Goal: Task Accomplishment & Management: Manage account settings

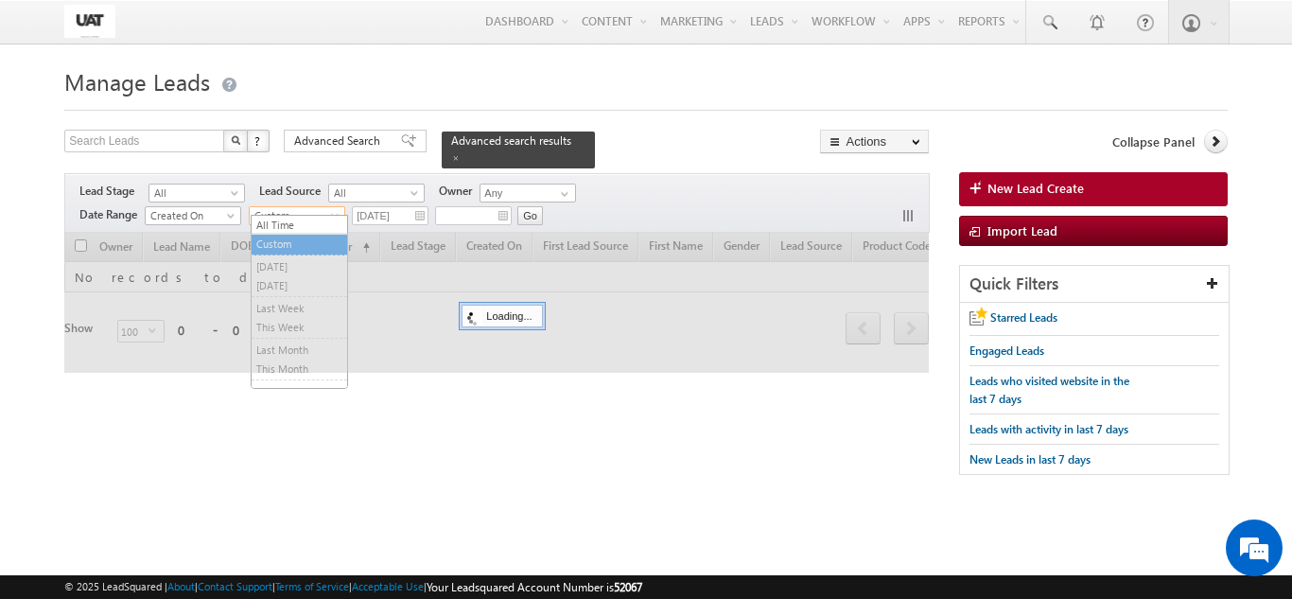
click at [298, 207] on span "Custom" at bounding box center [295, 215] width 90 height 17
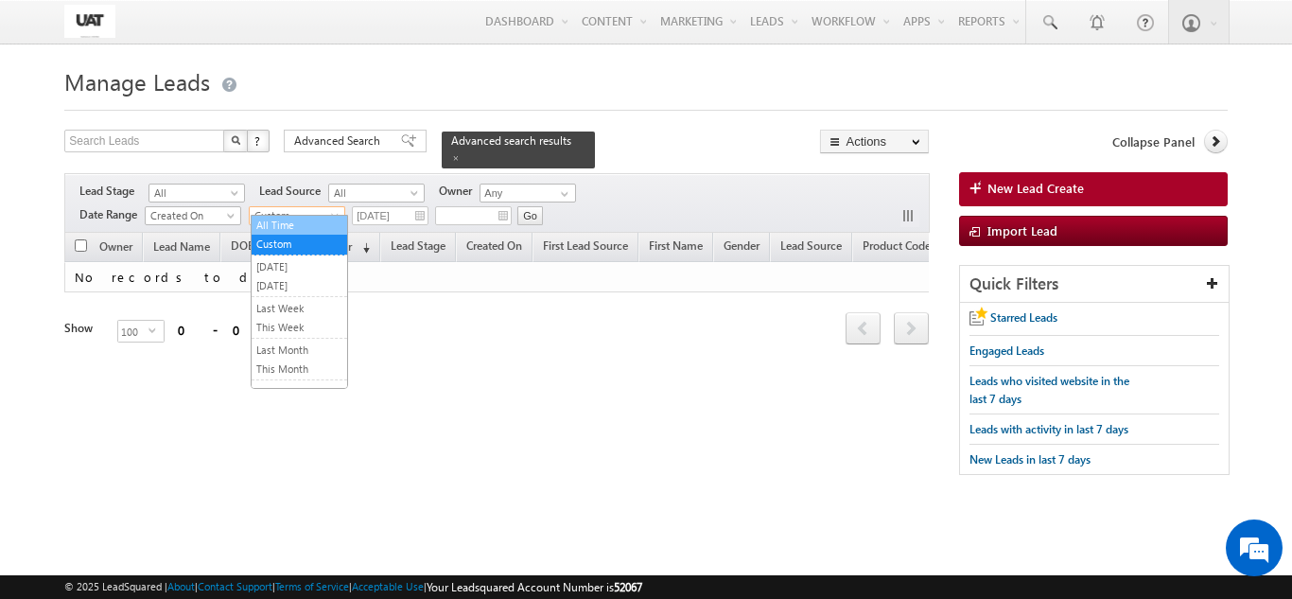
click at [293, 228] on link "All Time" at bounding box center [299, 225] width 95 height 17
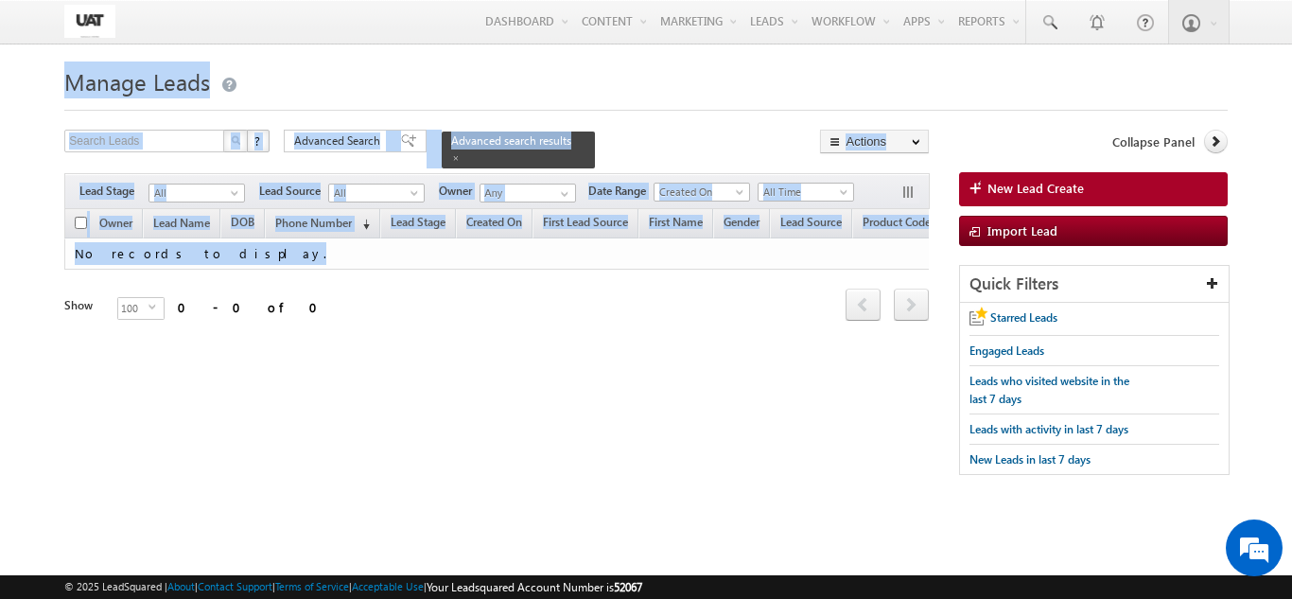
drag, startPoint x: 21, startPoint y: 82, endPoint x: 460, endPoint y: 252, distance: 470.6
click at [460, 252] on body "Menu Shweta UAT shwet a.uat @kota k.com" at bounding box center [646, 267] width 1292 height 534
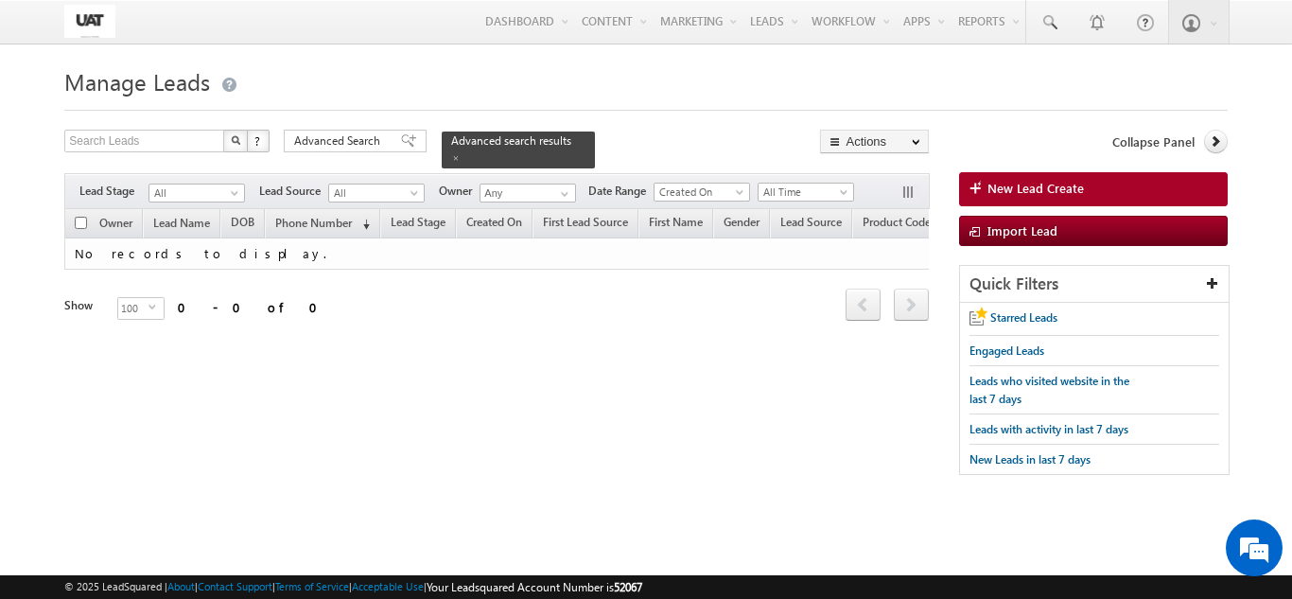
click at [466, 284] on div "Refresh first prev next last 0 - 0 of 0" at bounding box center [496, 296] width 864 height 54
click at [385, 143] on span "Advanced Search" at bounding box center [340, 140] width 92 height 17
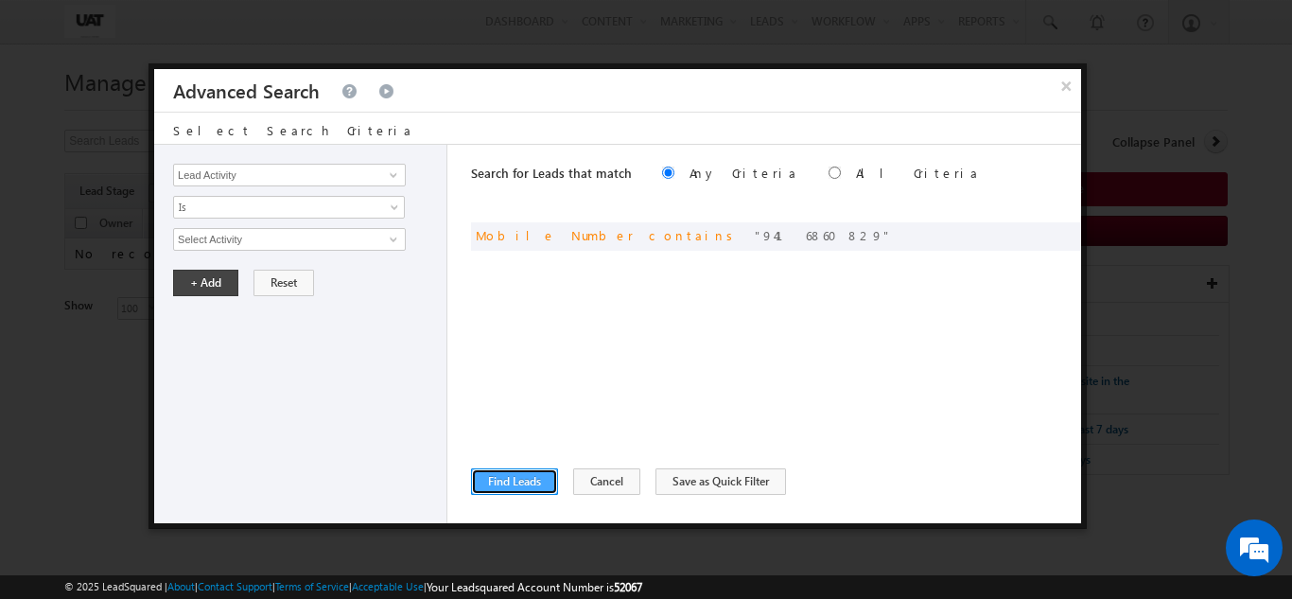
click at [488, 488] on button "Find Leads" at bounding box center [514, 481] width 87 height 26
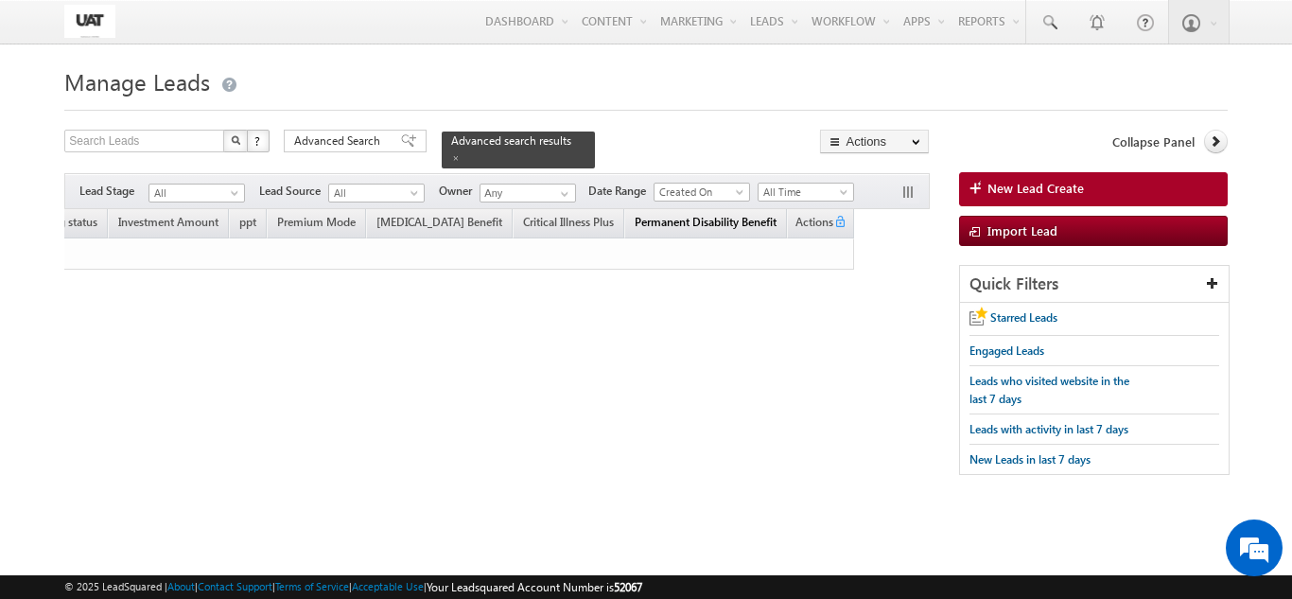
scroll to position [0, 3341]
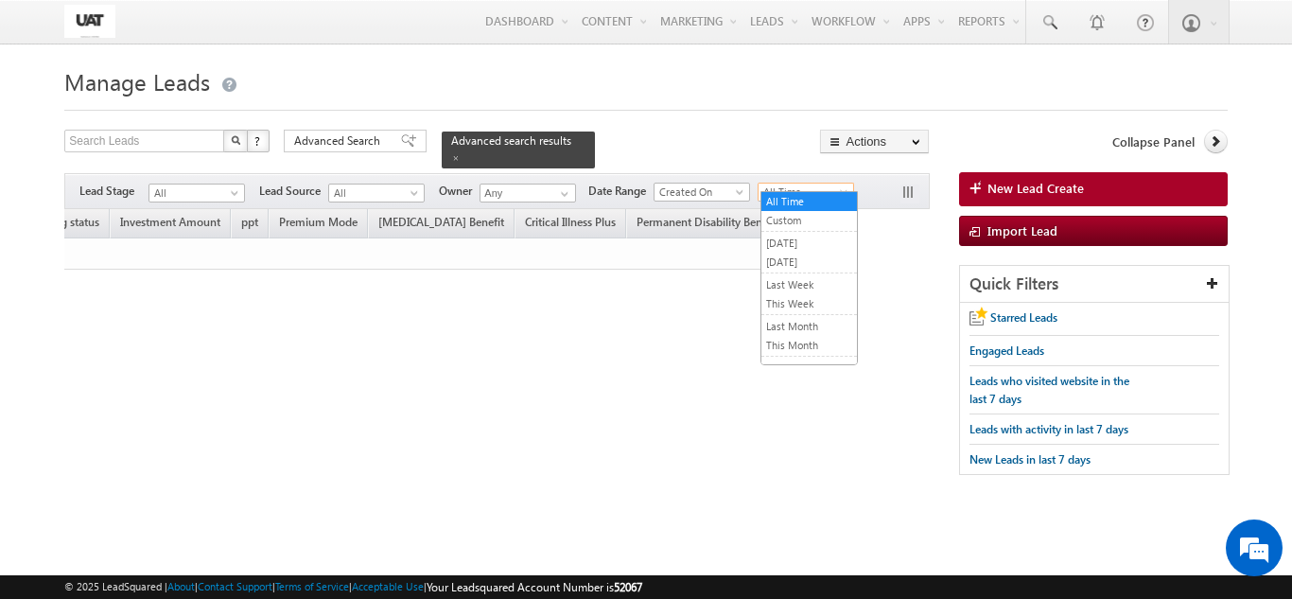
click at [809, 183] on span "All Time" at bounding box center [803, 191] width 90 height 17
click at [800, 198] on link "All Time" at bounding box center [808, 201] width 95 height 17
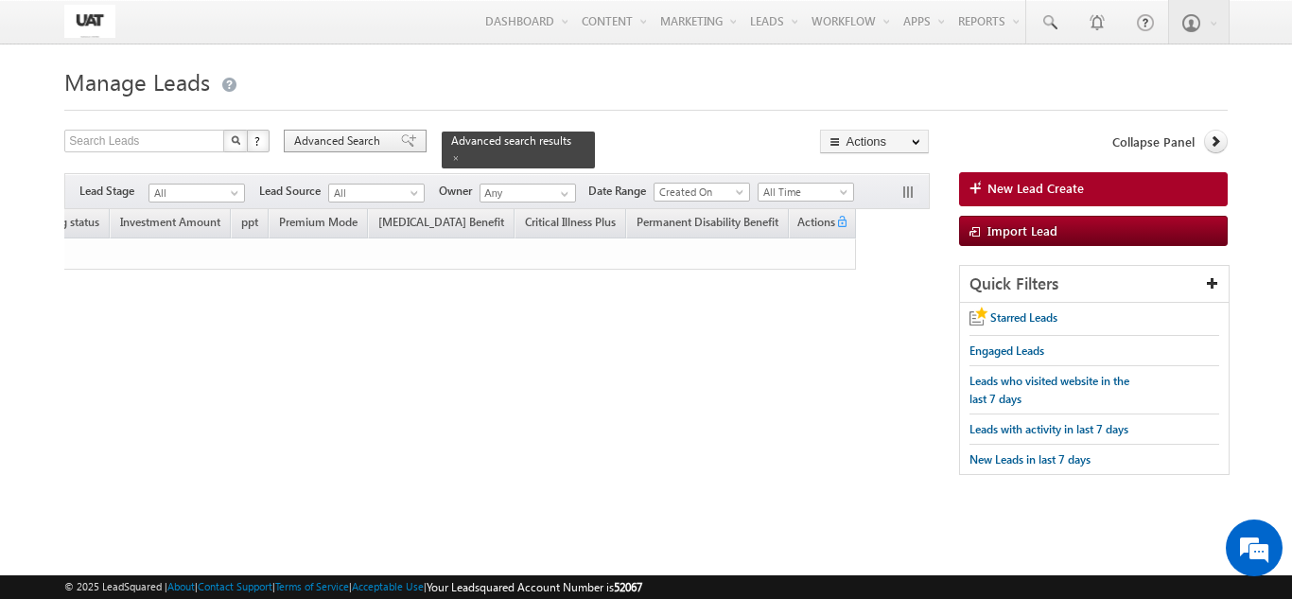
click at [357, 132] on div "Advanced Search" at bounding box center [355, 141] width 143 height 23
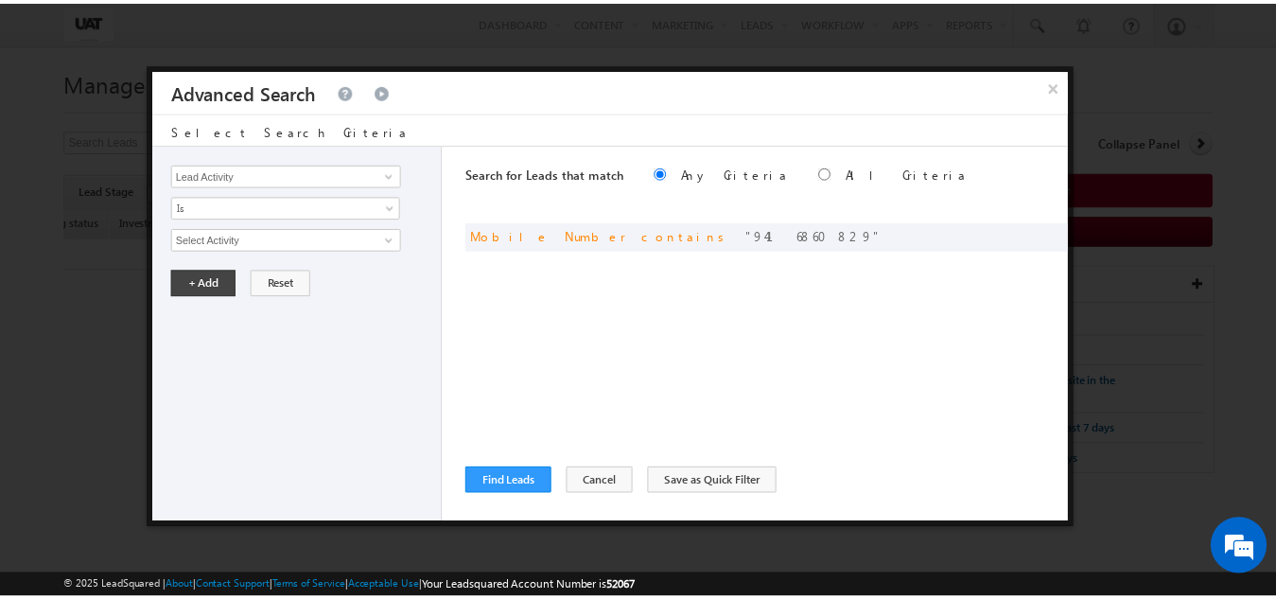
scroll to position [0, 0]
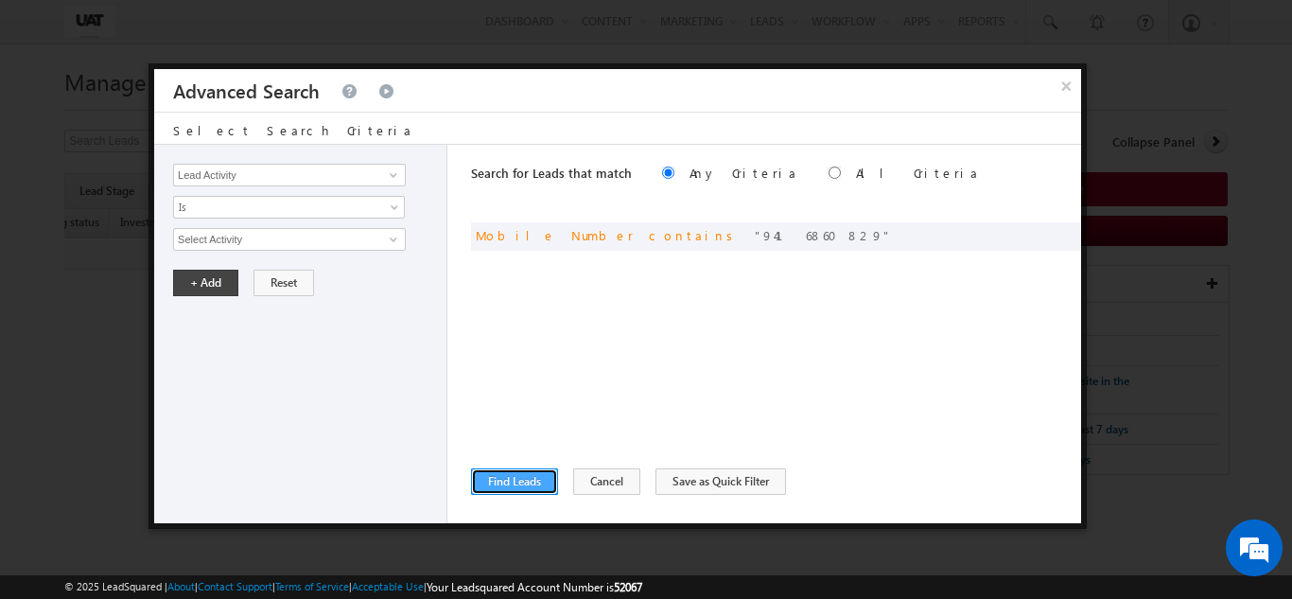
click at [497, 486] on button "Find Leads" at bounding box center [514, 481] width 87 height 26
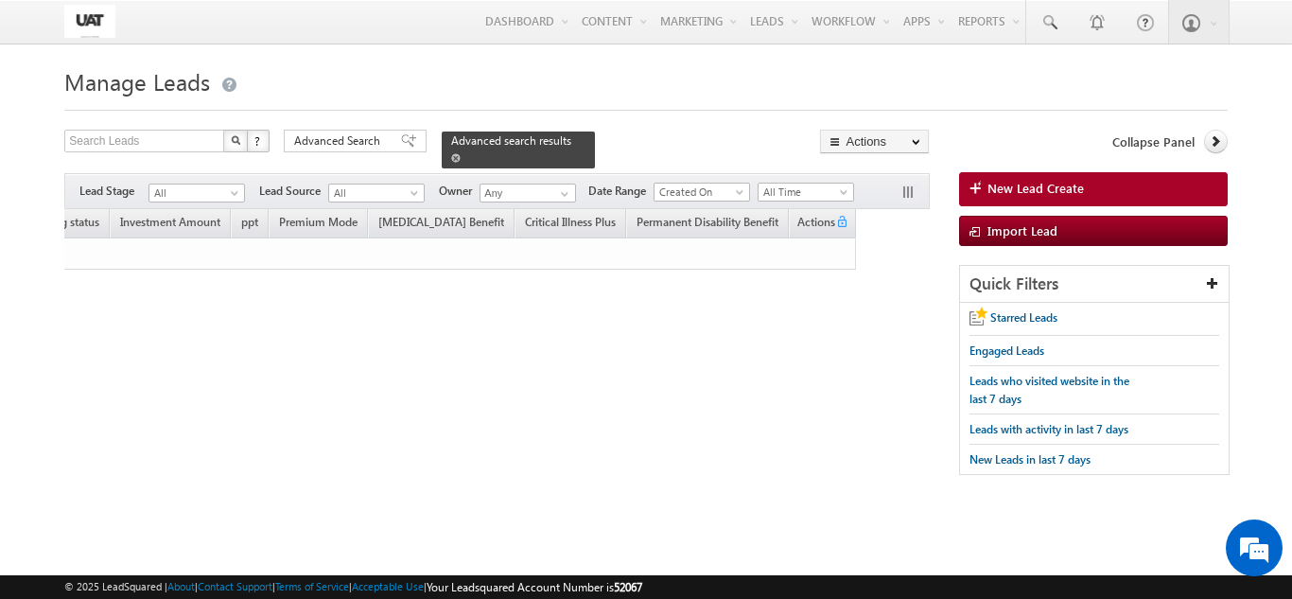
click at [460, 153] on span at bounding box center [455, 157] width 9 height 9
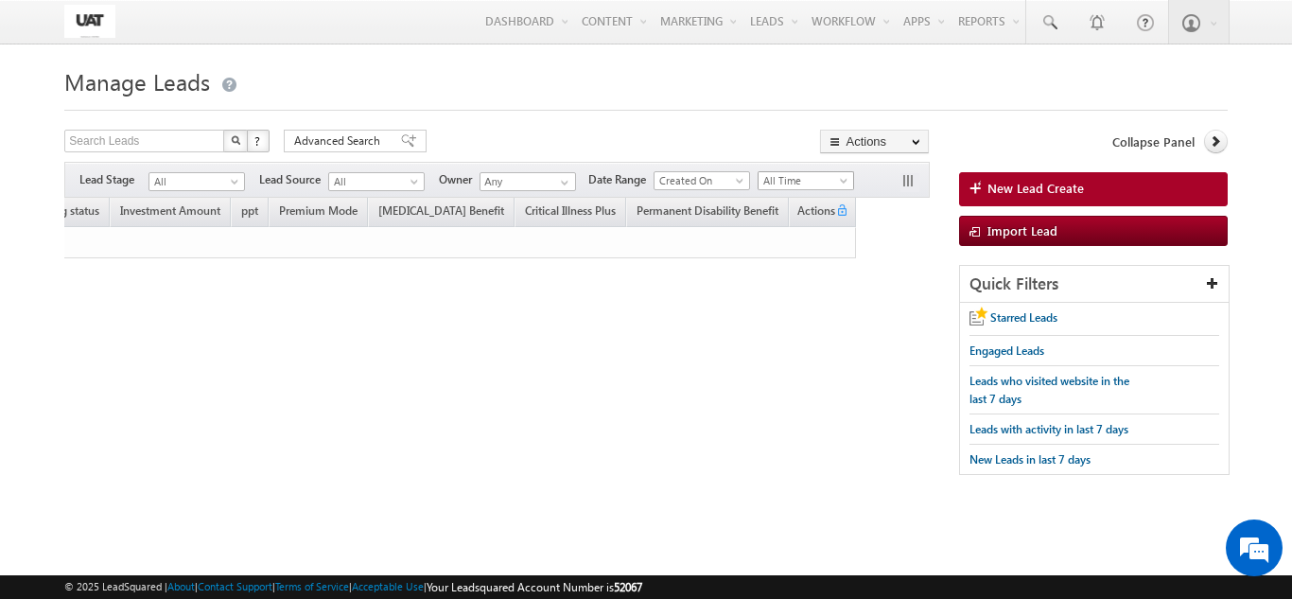
click at [803, 188] on span "All Time" at bounding box center [803, 180] width 90 height 17
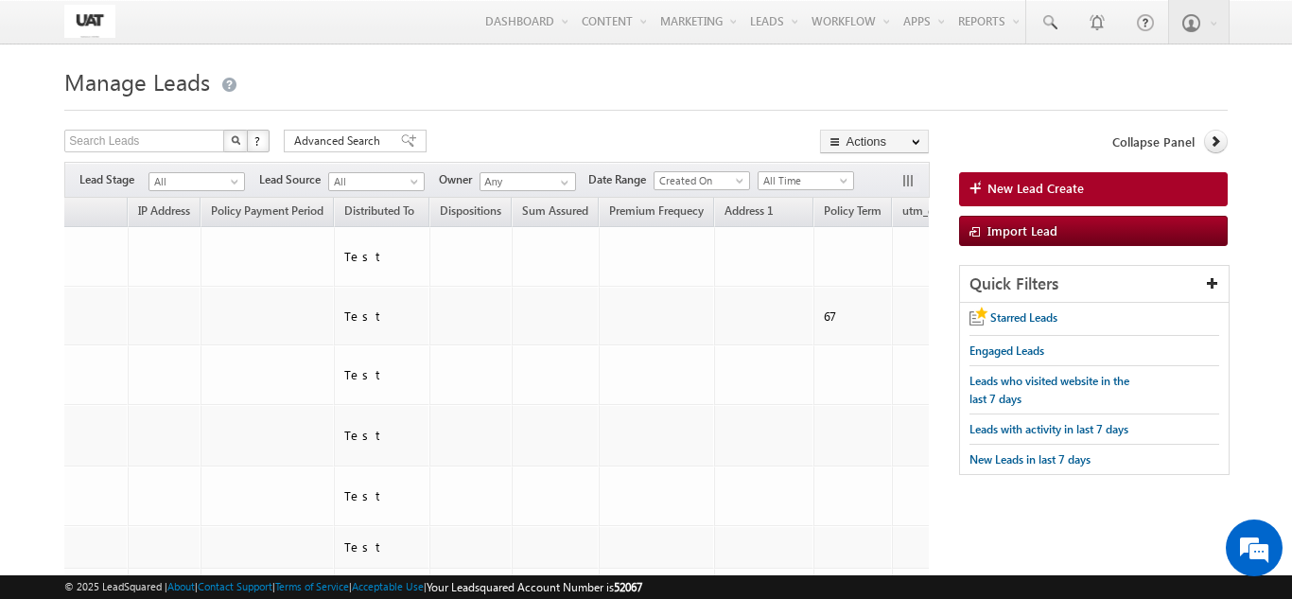
click at [807, 179] on span "All Time" at bounding box center [803, 180] width 90 height 17
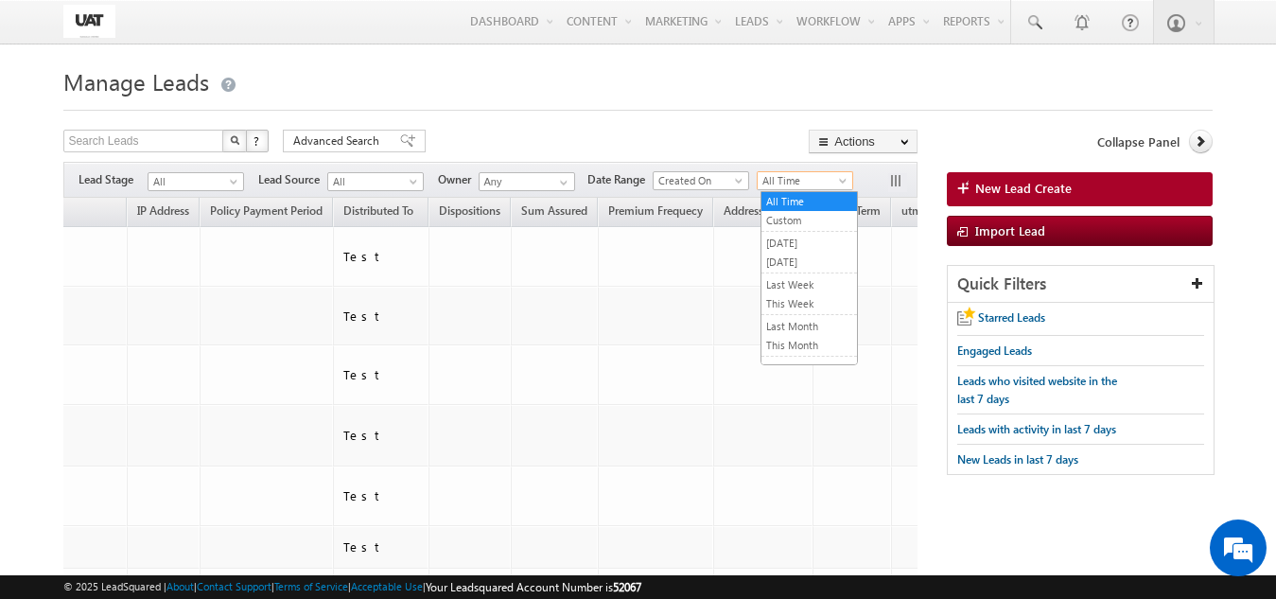
click at [808, 183] on span "All Time" at bounding box center [802, 180] width 90 height 17
click at [780, 259] on link "[DATE]" at bounding box center [808, 261] width 95 height 17
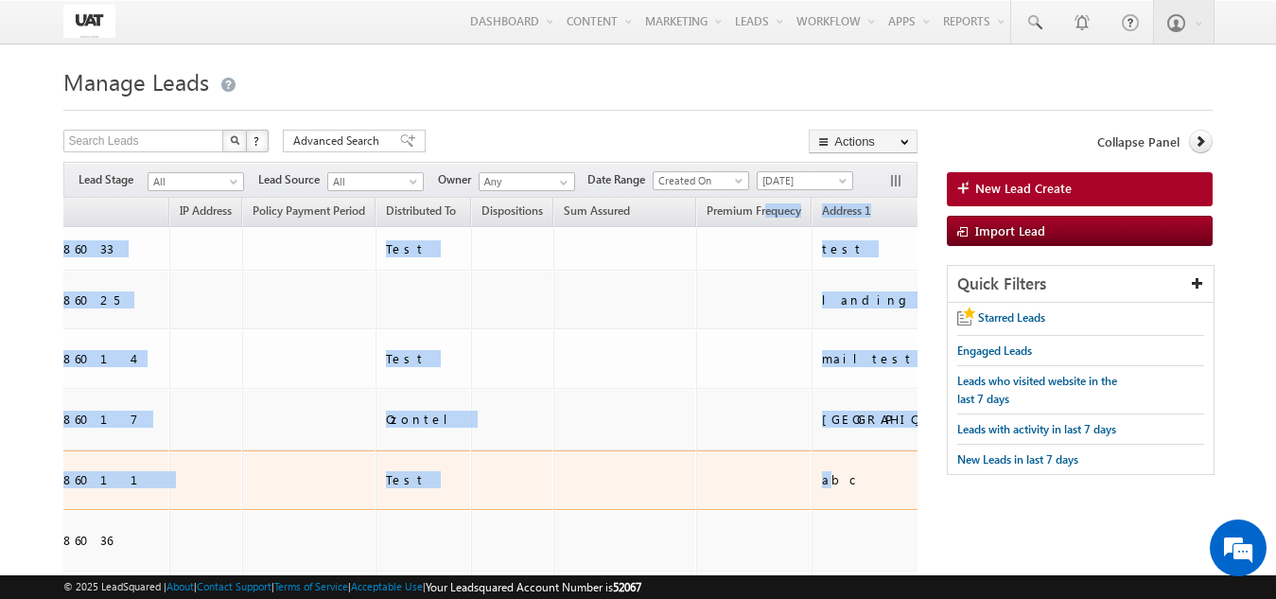
drag, startPoint x: 2, startPoint y: 204, endPoint x: 69, endPoint y: 481, distance: 285.1
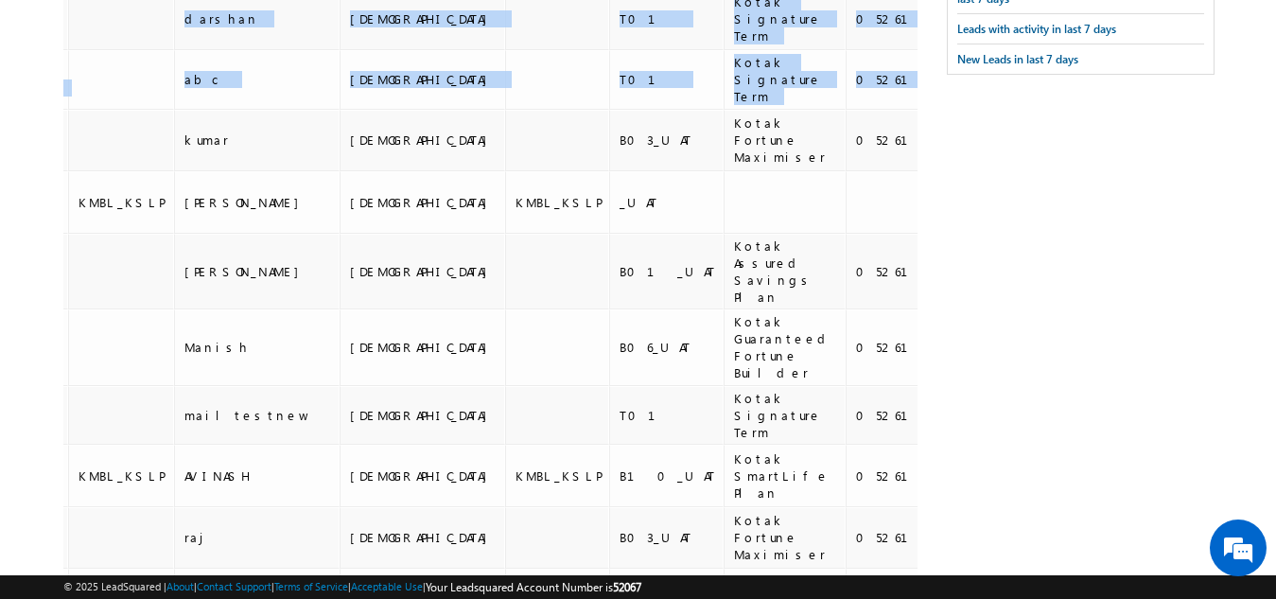
scroll to position [259, 0]
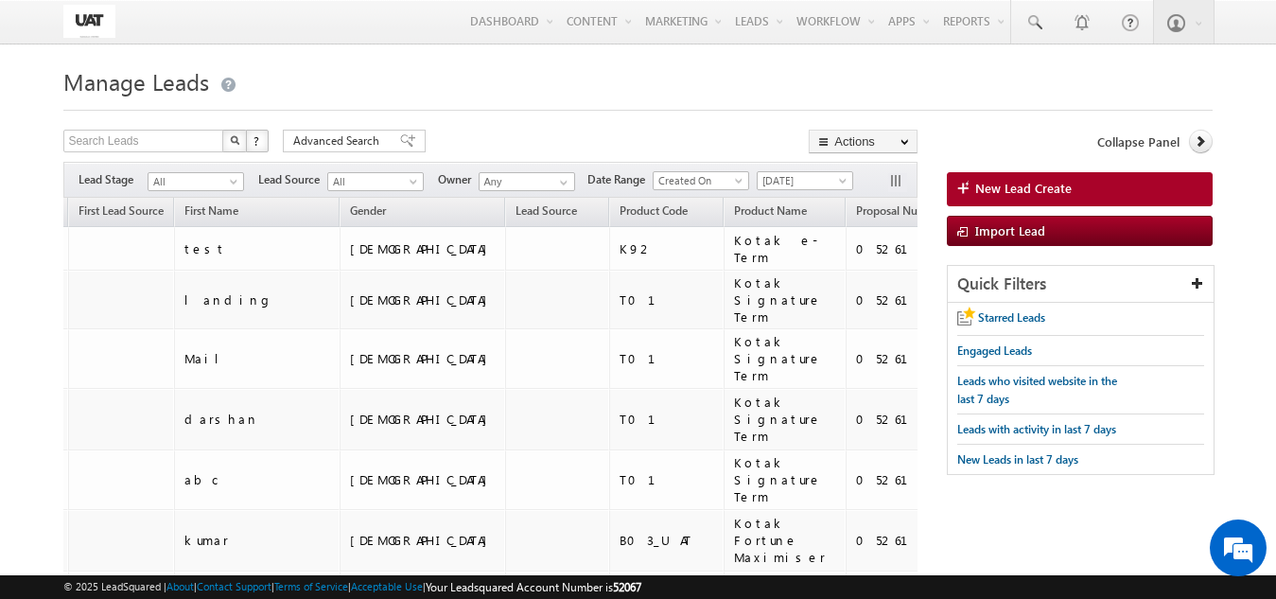
scroll to position [1205, 0]
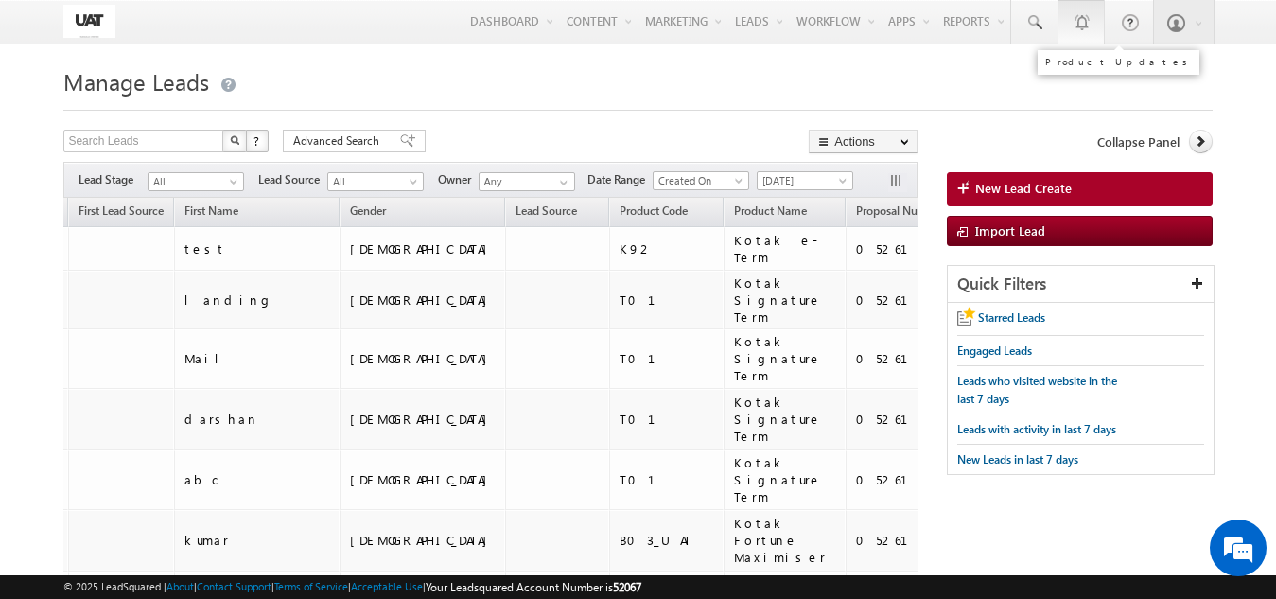
click at [1079, 24] on div at bounding box center [1080, 21] width 19 height 19
click at [712, 66] on h1 "Manage Leads" at bounding box center [637, 79] width 1148 height 37
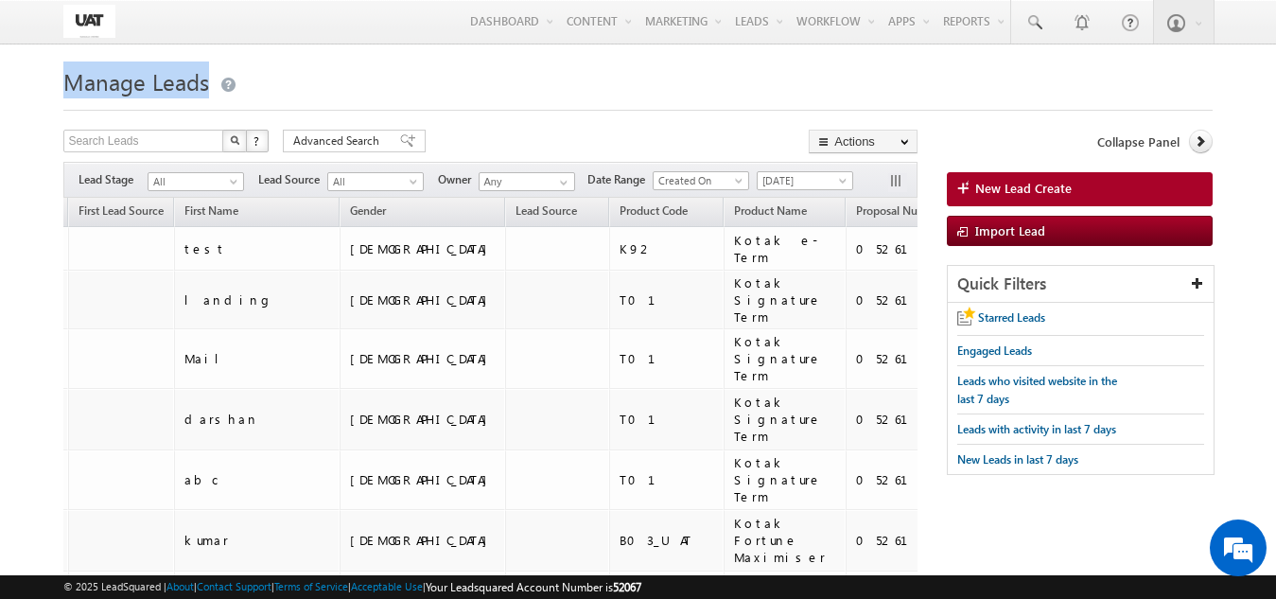
click at [712, 66] on h1 "Manage Leads" at bounding box center [637, 79] width 1148 height 37
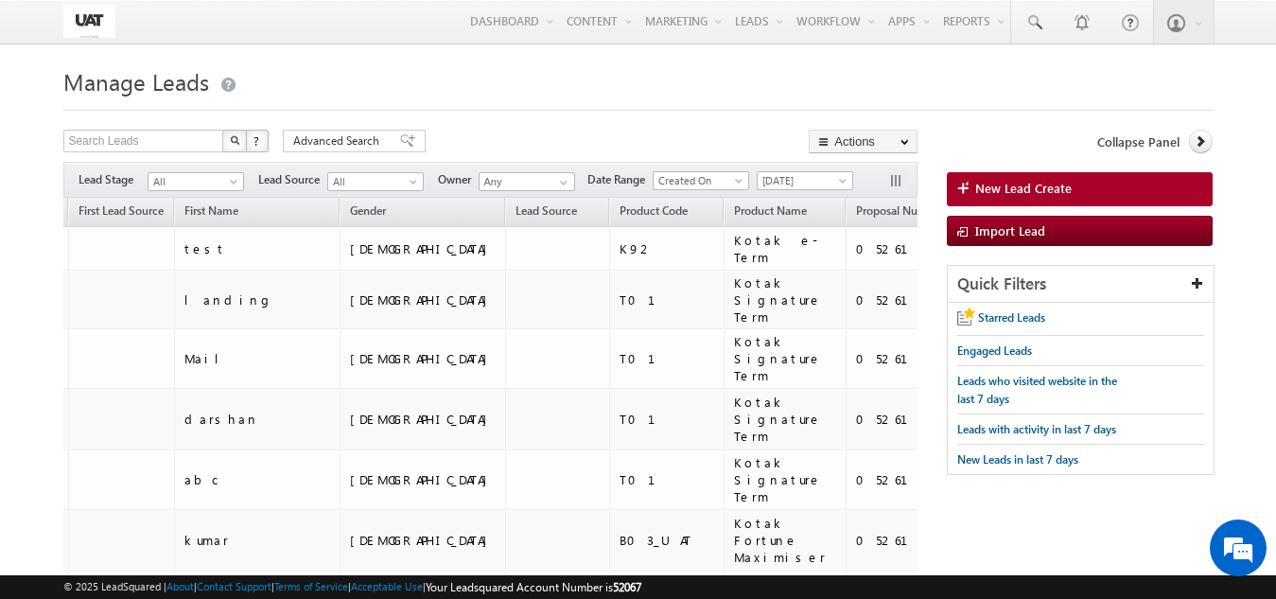
click at [35, 30] on div "Menu Shweta UAT shwet a.uat @kota k.com" at bounding box center [638, 22] width 1276 height 44
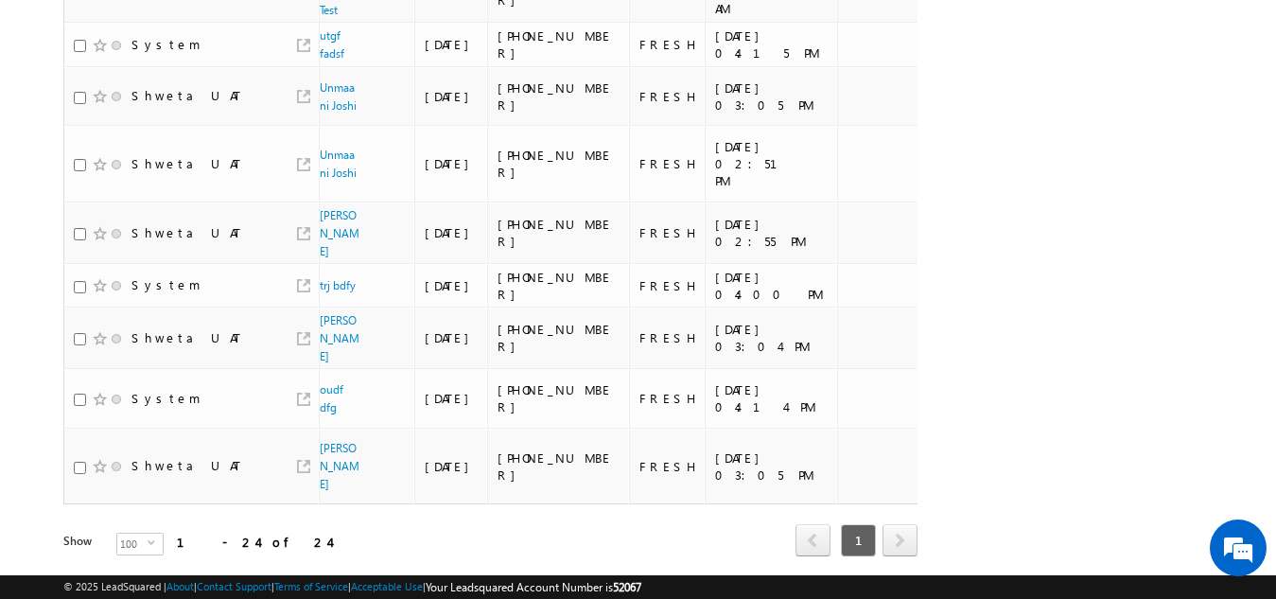
click at [137, 504] on div "Refresh first prev 1 next last 1 - 24 of 24" at bounding box center [490, 531] width 854 height 55
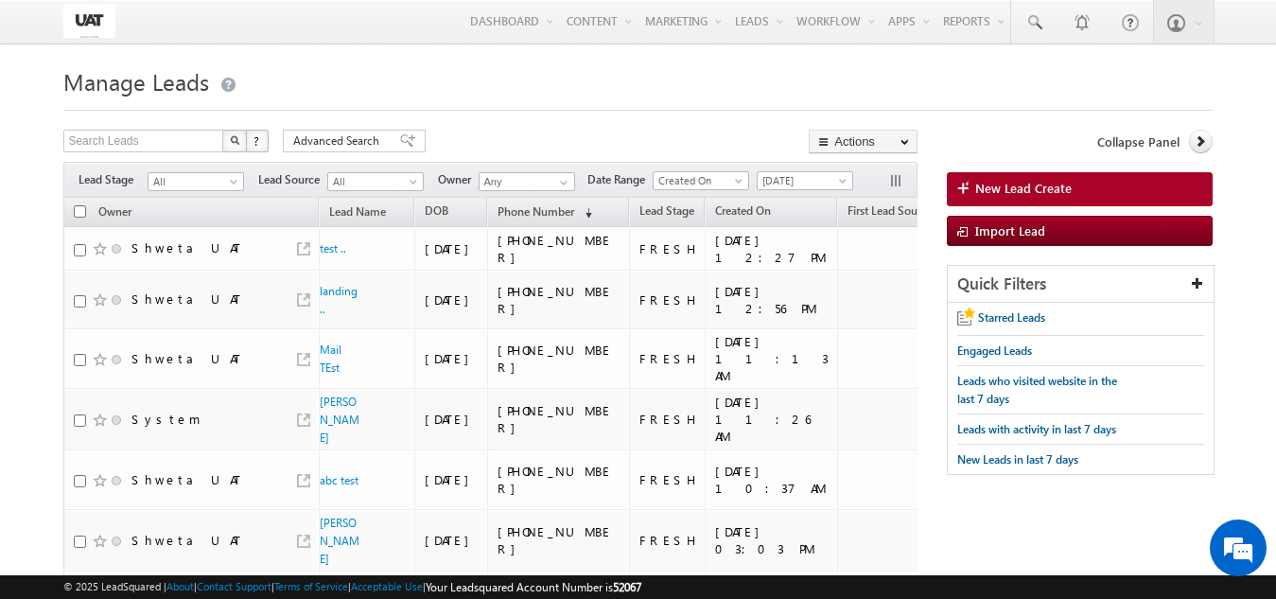
click at [294, 84] on h1 "Manage Leads" at bounding box center [637, 79] width 1148 height 37
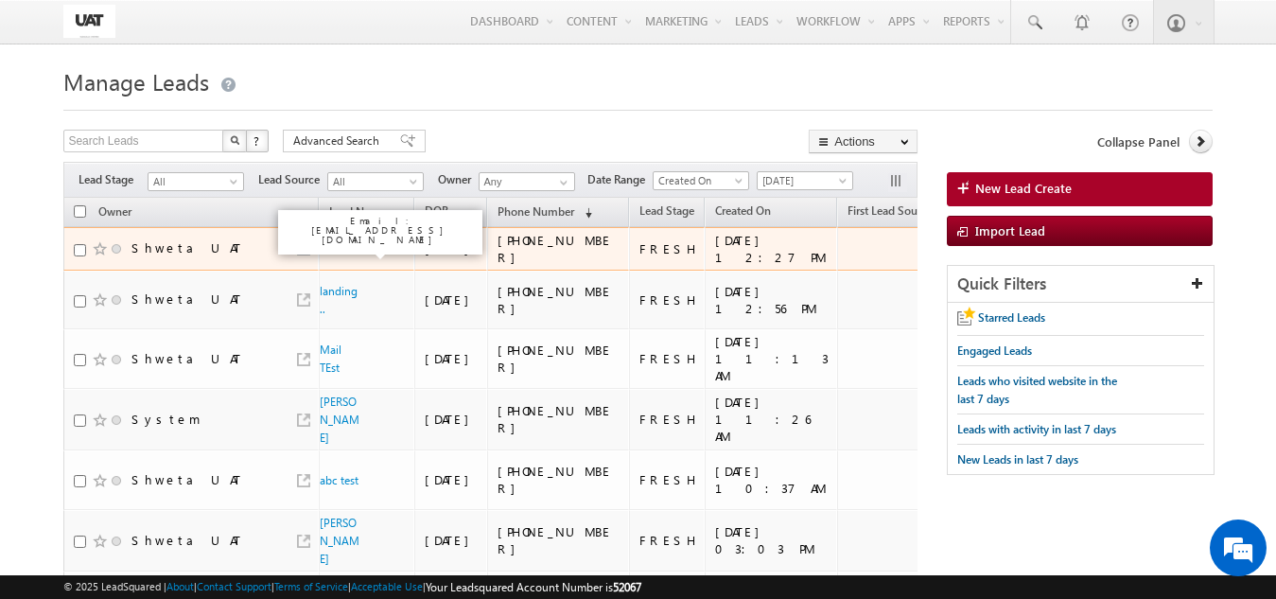
click at [325, 249] on link "test .." at bounding box center [333, 248] width 26 height 14
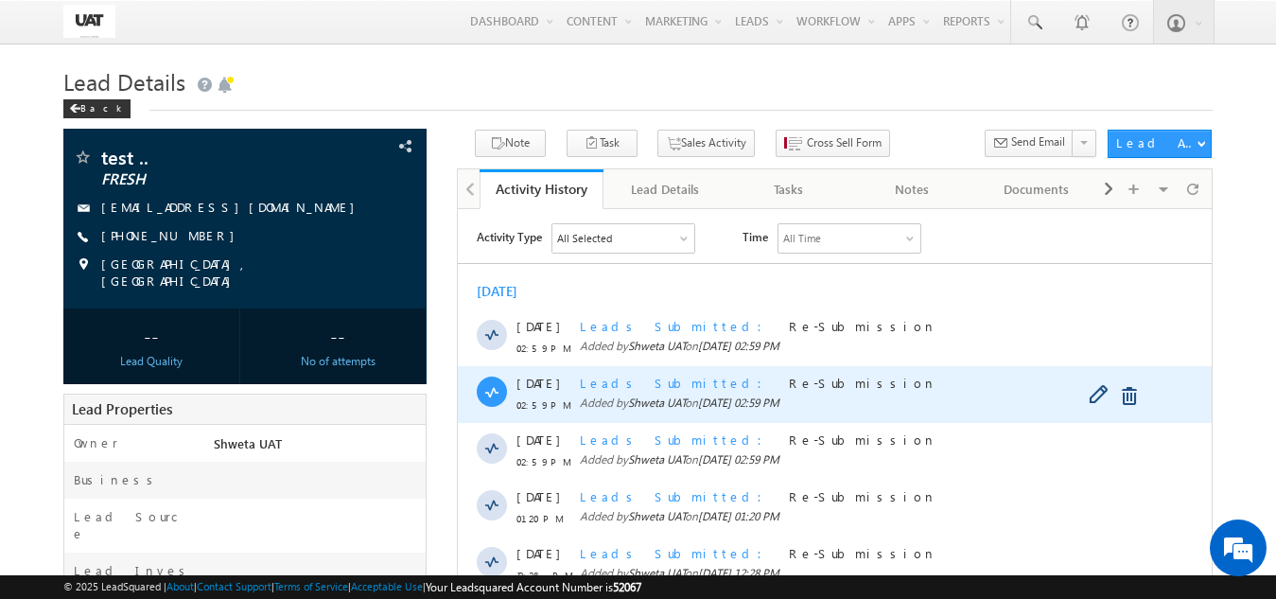
click at [534, 402] on span "02:59 PM" at bounding box center [543, 403] width 57 height 17
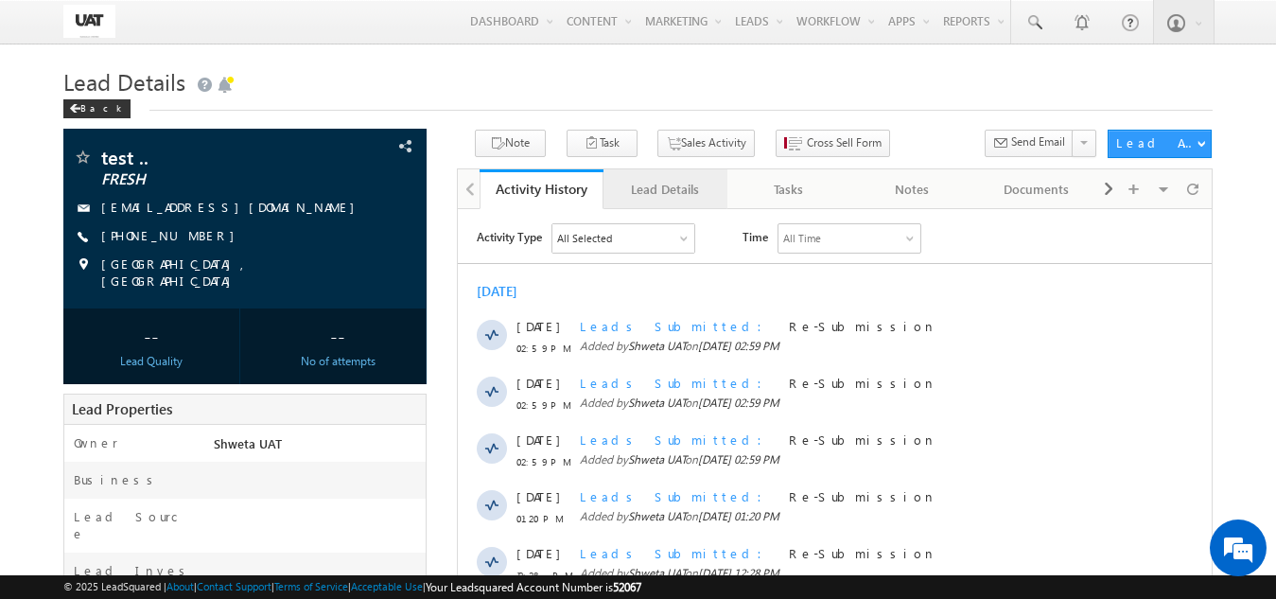
click at [633, 183] on div "Lead Details" at bounding box center [664, 189] width 92 height 23
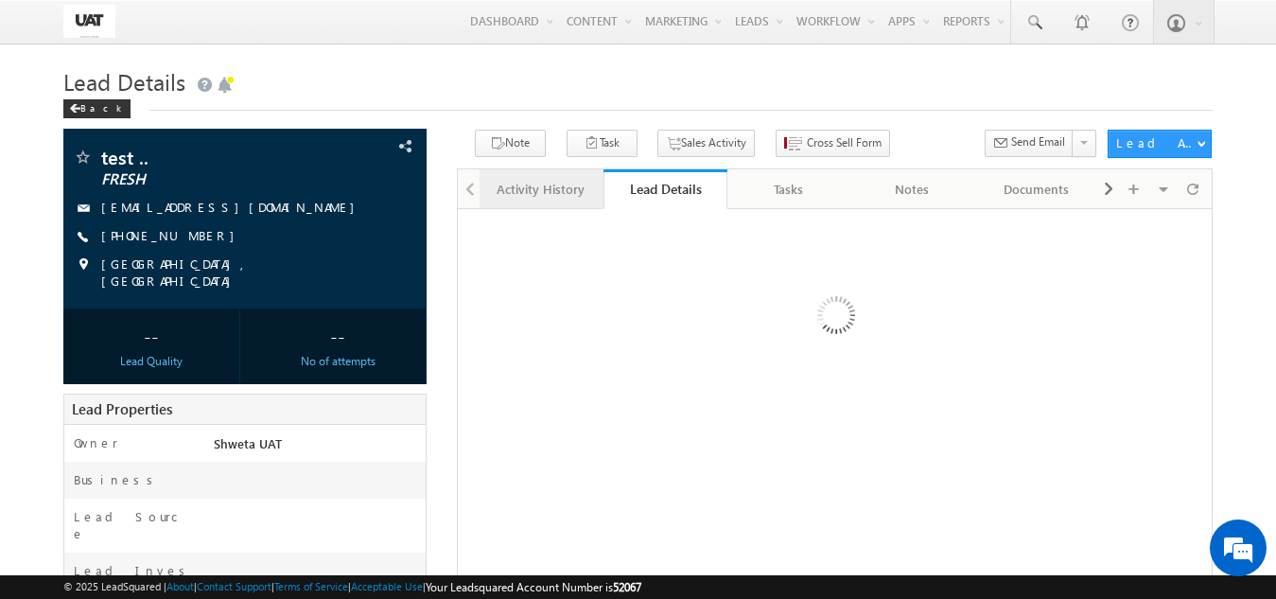
click at [551, 175] on link "Activity History" at bounding box center [541, 189] width 124 height 40
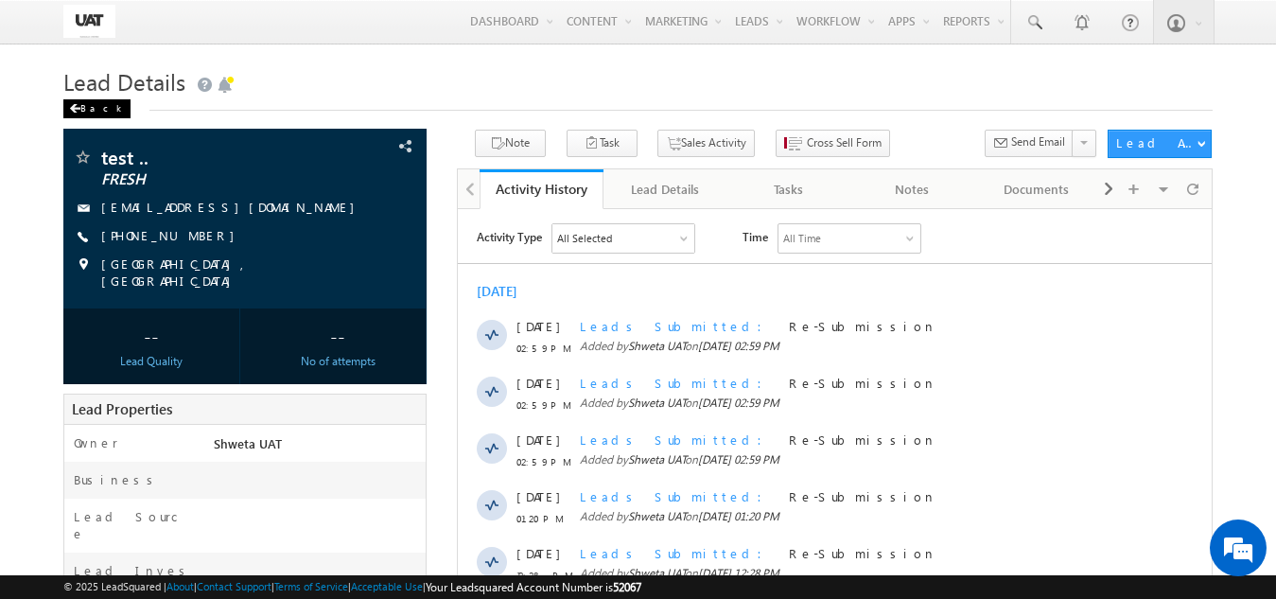
click at [82, 107] on div "Back" at bounding box center [96, 108] width 67 height 19
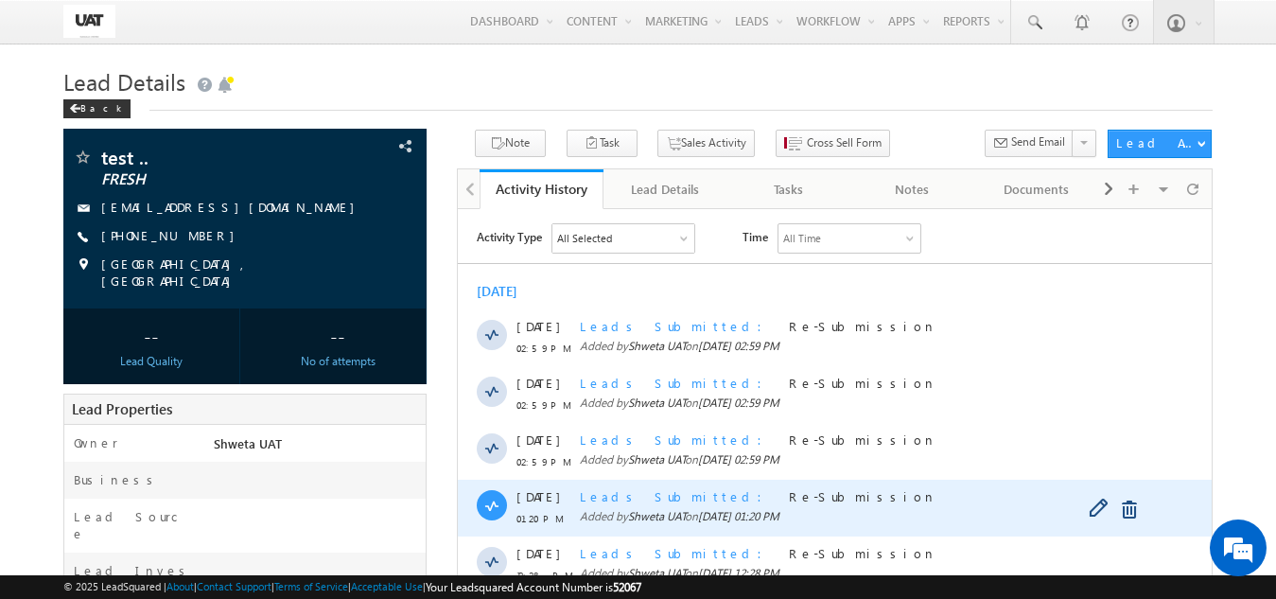
click at [699, 483] on div "Leads Submitted Re-Submission Added by Shweta UAT on 13 Oct 2025 01:20 PM" at bounding box center [854, 506] width 551 height 57
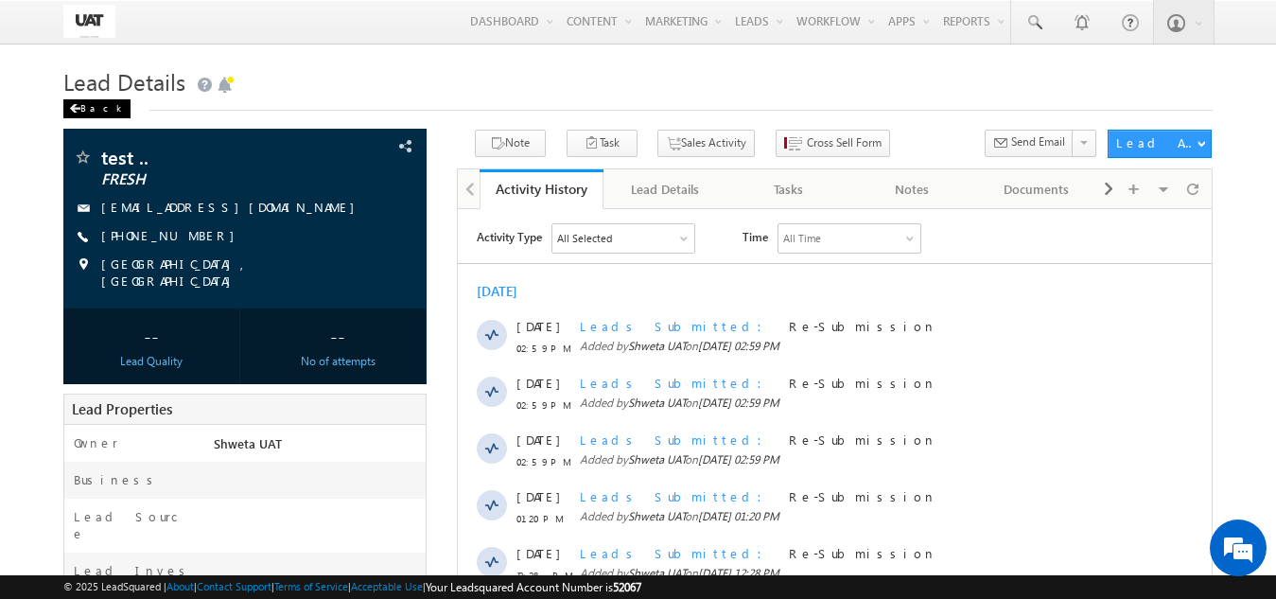
click at [95, 109] on div "Back" at bounding box center [96, 108] width 67 height 19
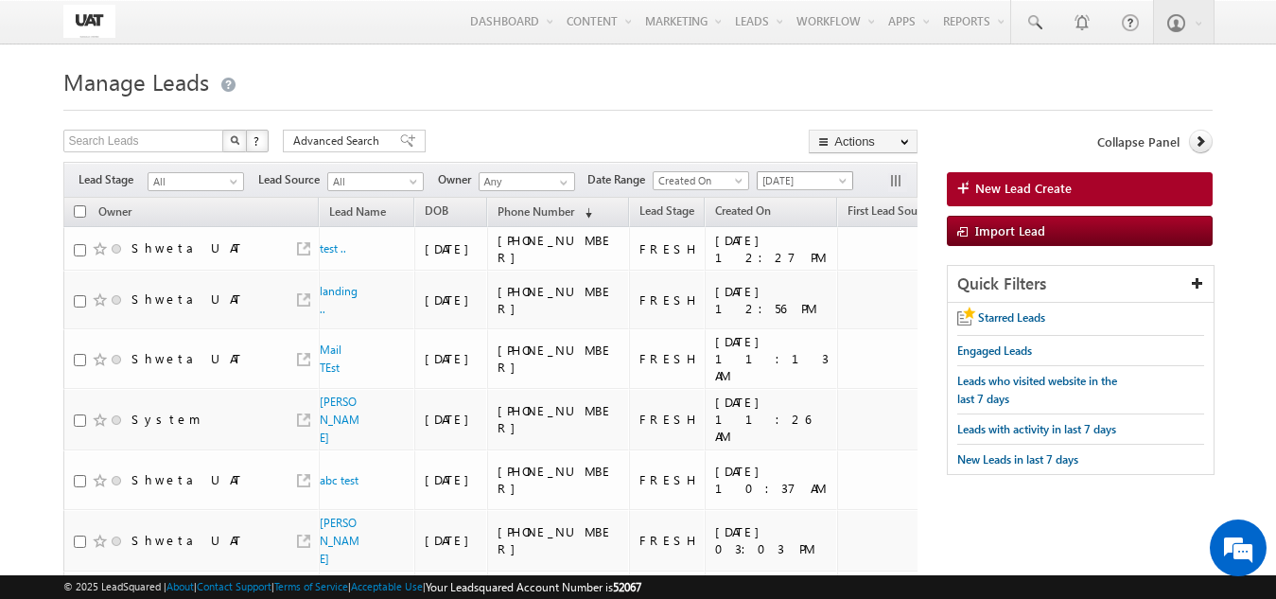
click at [783, 178] on span "[DATE]" at bounding box center [802, 180] width 90 height 17
click at [896, 179] on button "button" at bounding box center [897, 182] width 19 height 19
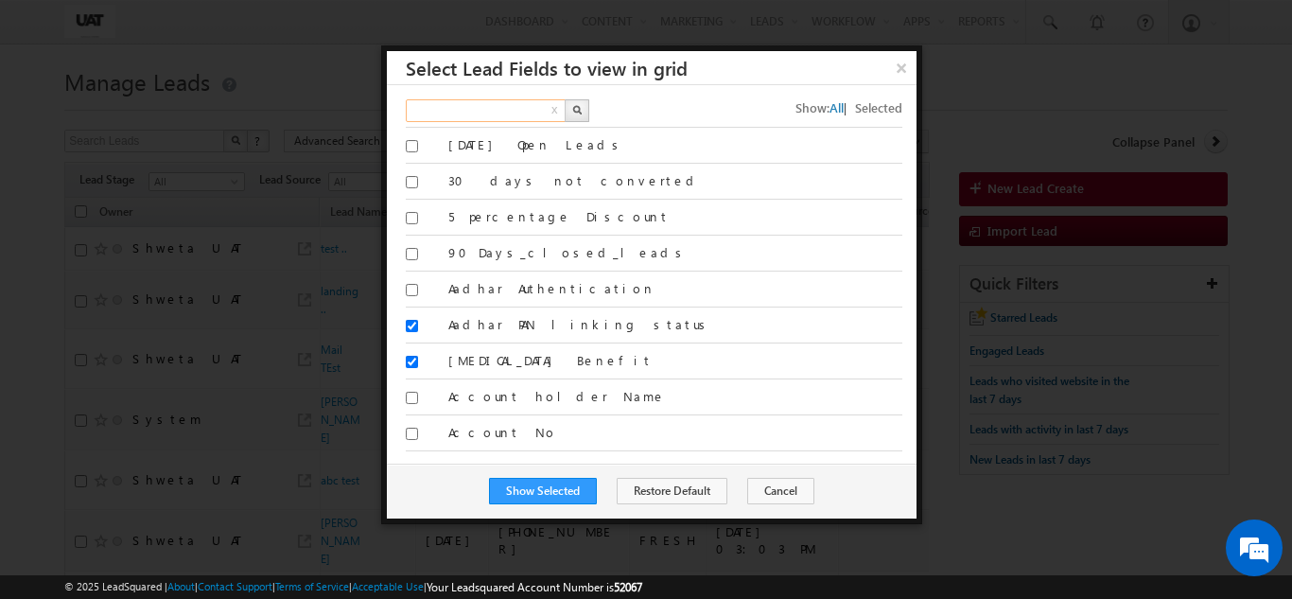
click at [540, 102] on input "text" at bounding box center [487, 110] width 162 height 23
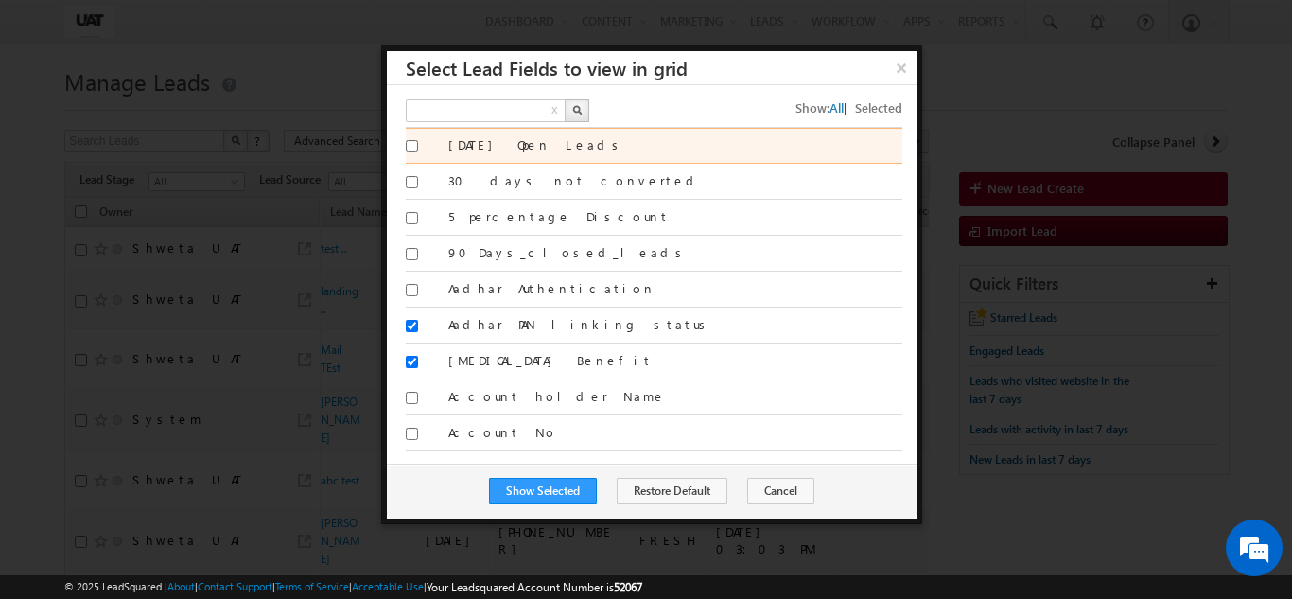
type input "Search Fields"
click at [531, 129] on div "29 Jul Open Leads" at bounding box center [654, 146] width 496 height 36
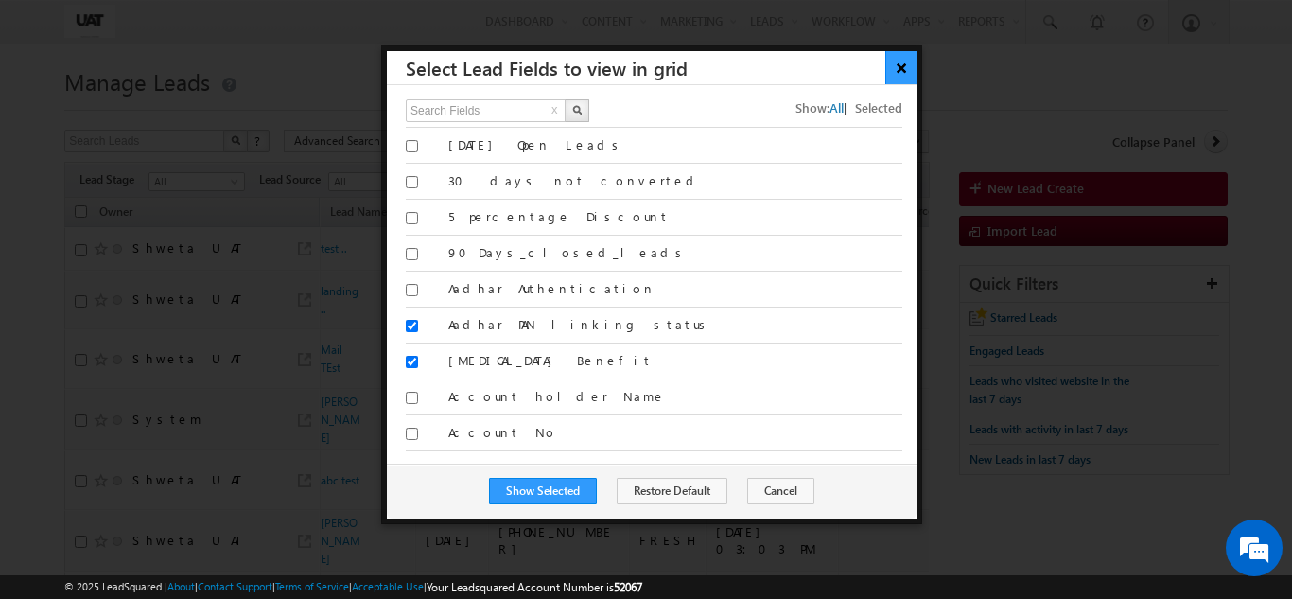
click at [900, 56] on button "×" at bounding box center [900, 67] width 31 height 33
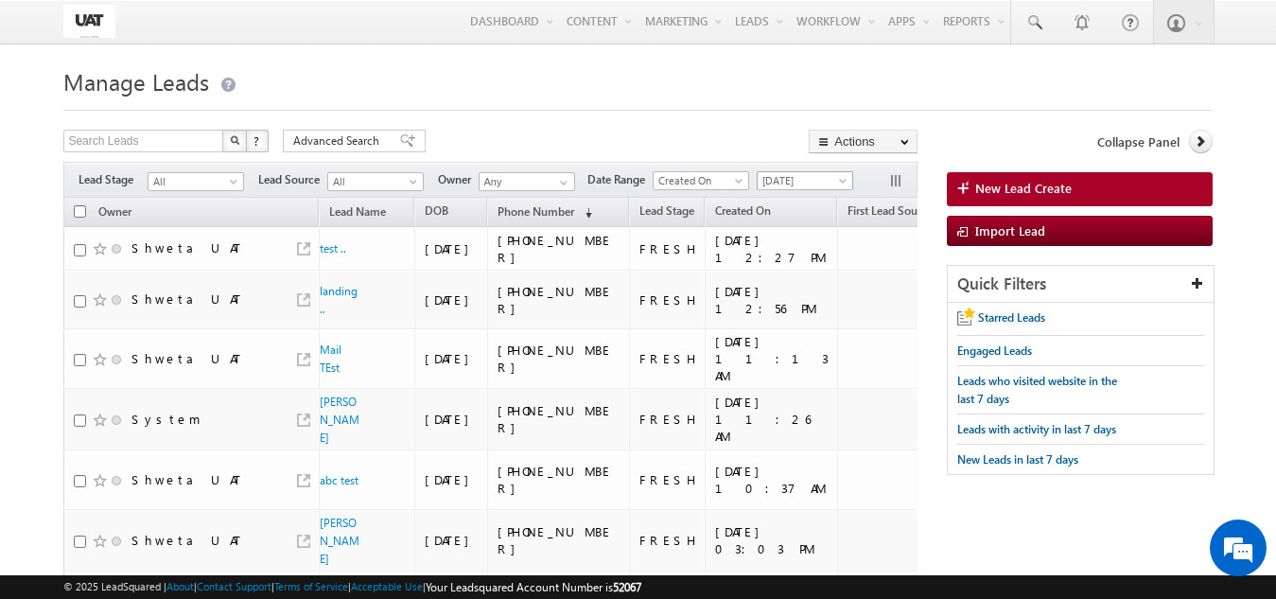
click at [805, 185] on span "[DATE]" at bounding box center [802, 180] width 90 height 17
click at [790, 205] on link "All Time" at bounding box center [808, 201] width 95 height 17
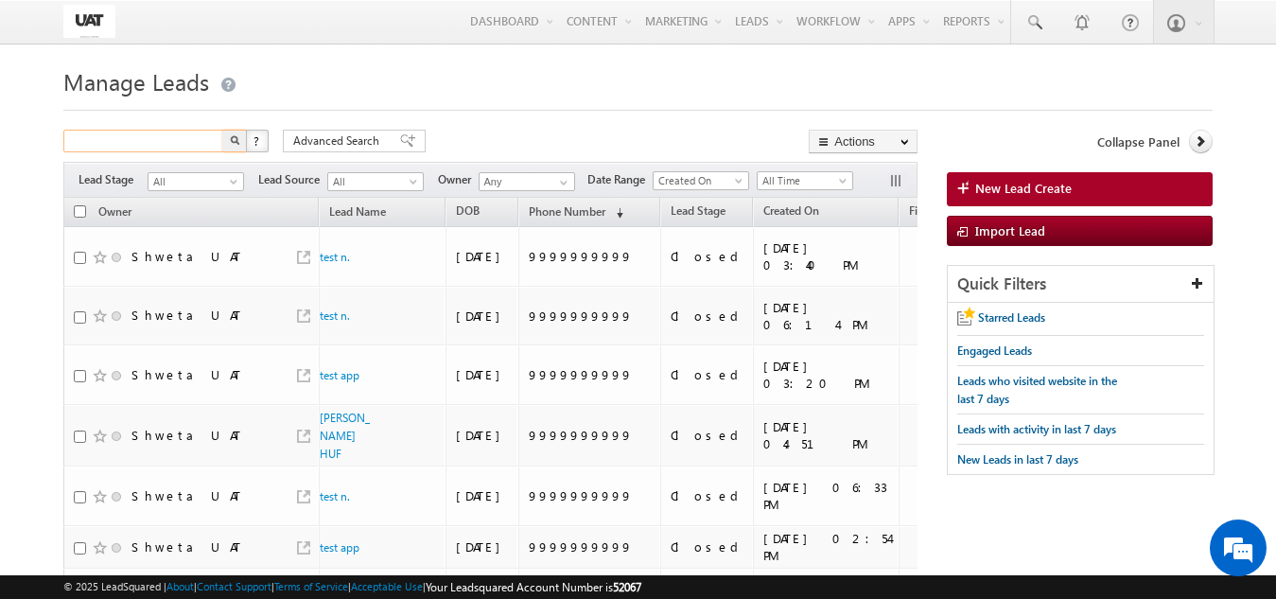
click at [154, 140] on input "text" at bounding box center [144, 141] width 162 height 23
type input "9999999999"
click at [222, 130] on button "button" at bounding box center [234, 141] width 25 height 23
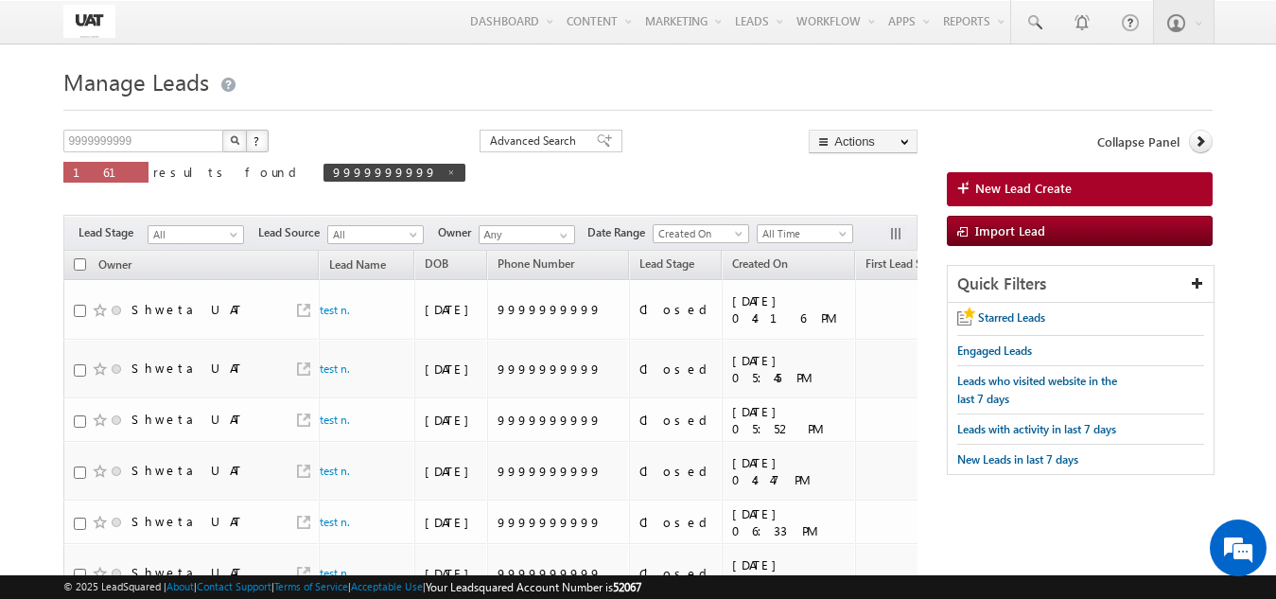
click at [235, 144] on img "button" at bounding box center [234, 139] width 9 height 9
click at [190, 240] on span "All" at bounding box center [193, 234] width 90 height 17
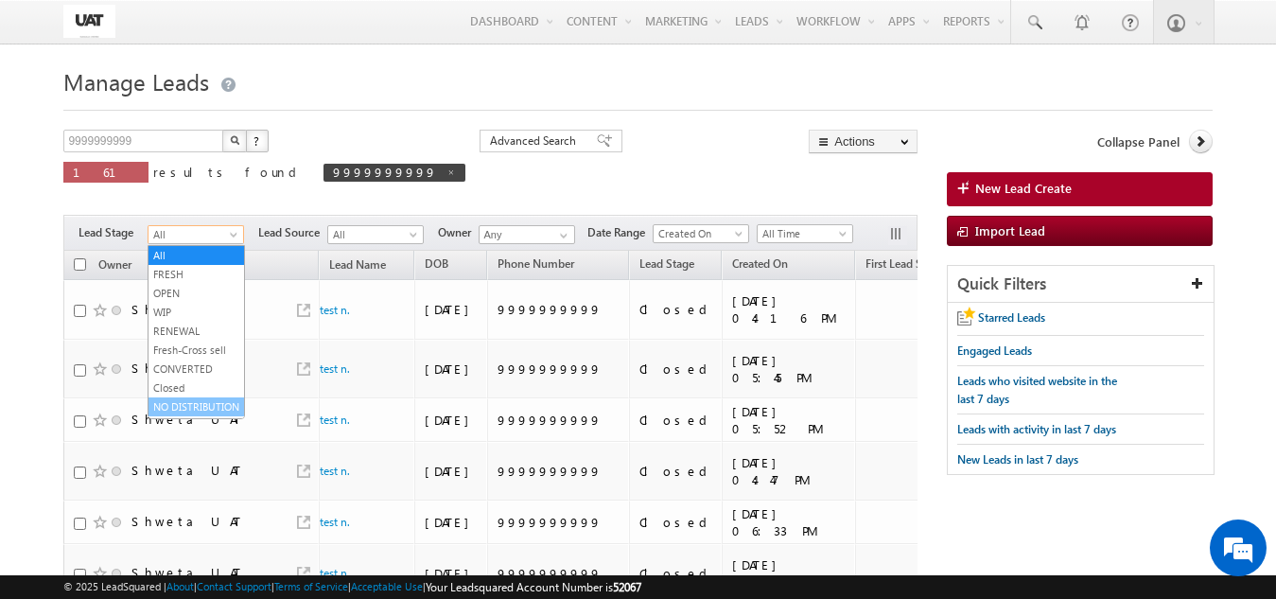
click at [179, 415] on link "NO DISTRIBUTION" at bounding box center [195, 406] width 95 height 17
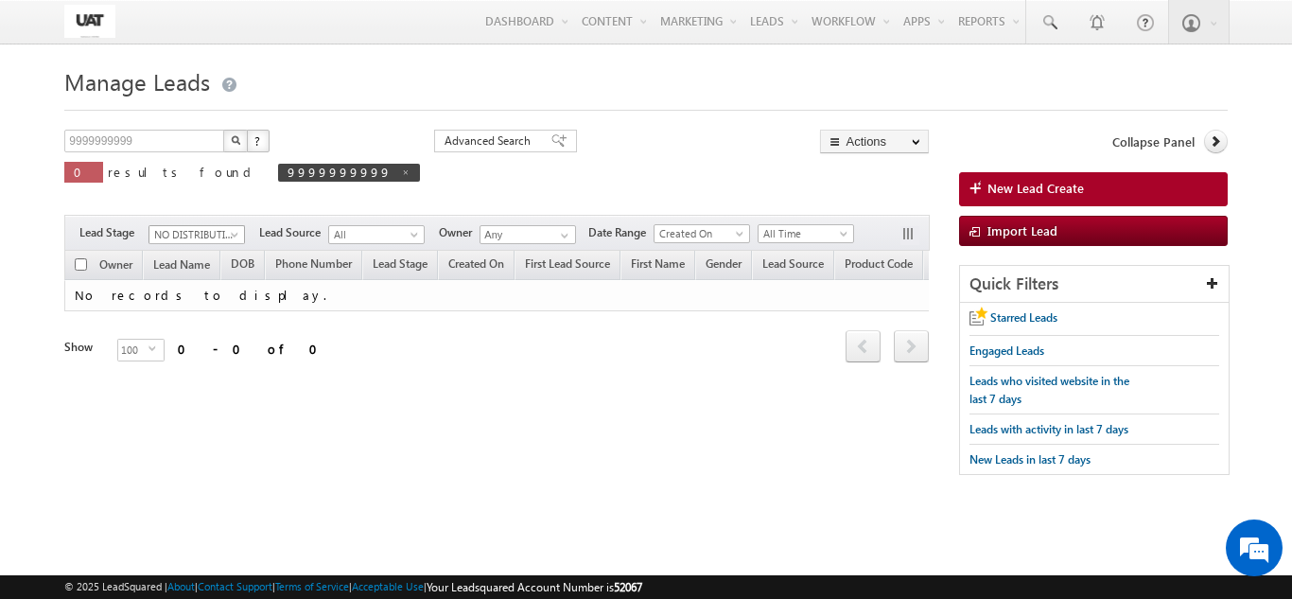
click at [230, 238] on span at bounding box center [236, 238] width 15 height 15
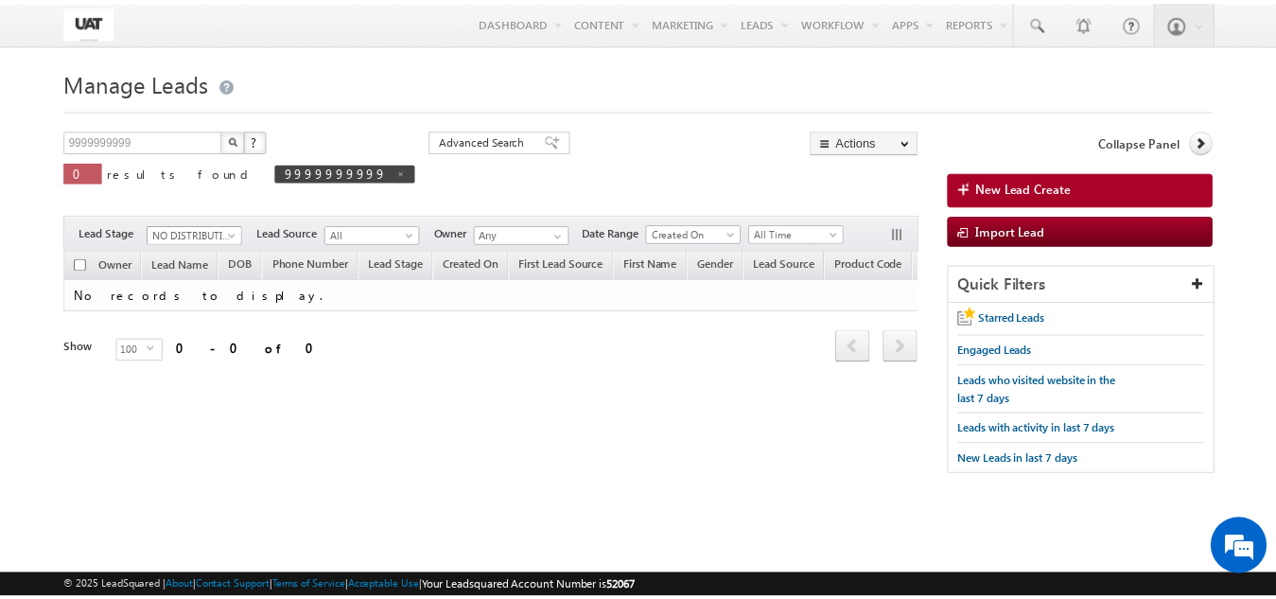
scroll to position [31, 0]
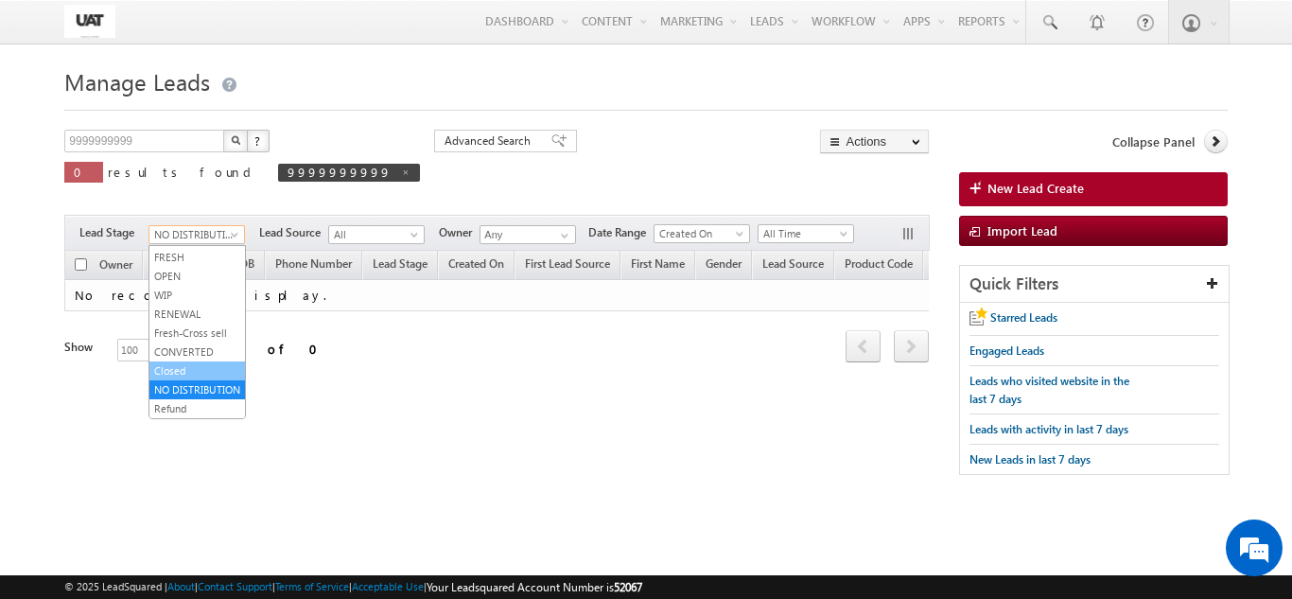
click at [198, 369] on link "Closed" at bounding box center [196, 370] width 95 height 17
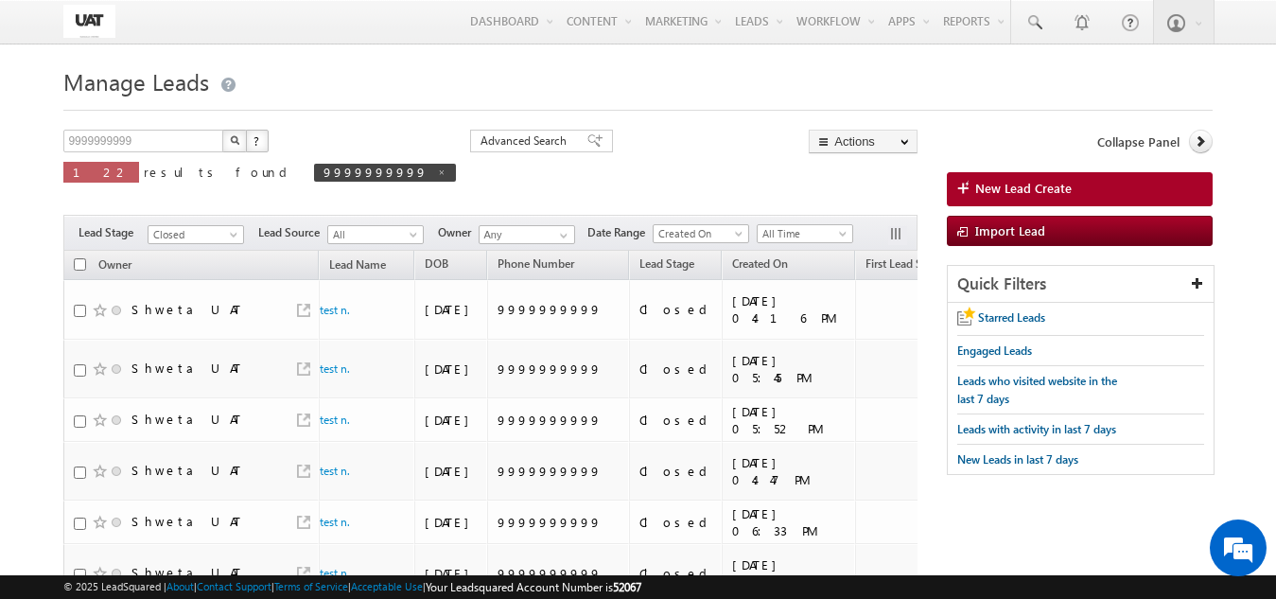
click at [81, 264] on input "checkbox" at bounding box center [80, 264] width 12 height 12
checkbox input "true"
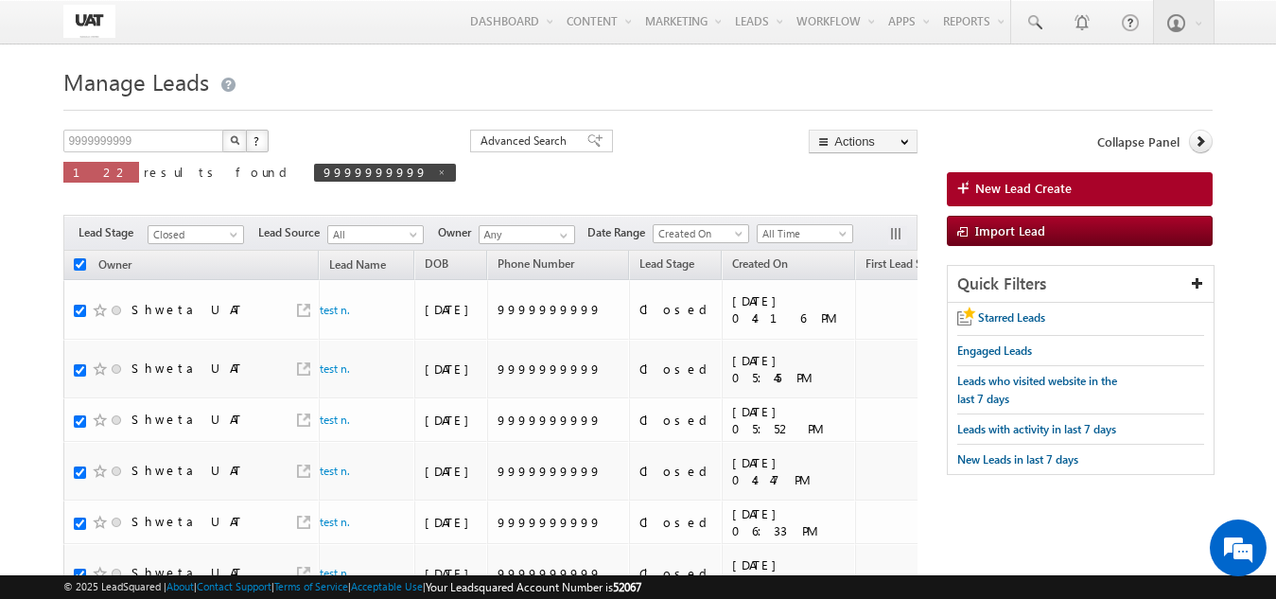
checkbox input "true"
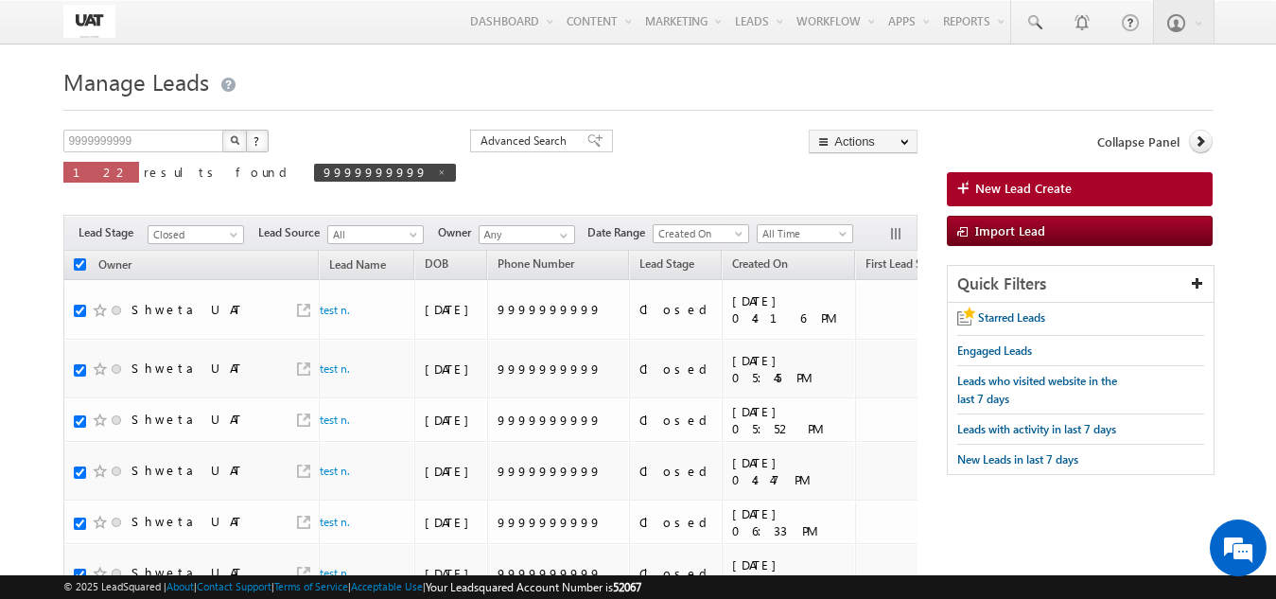
checkbox input "true"
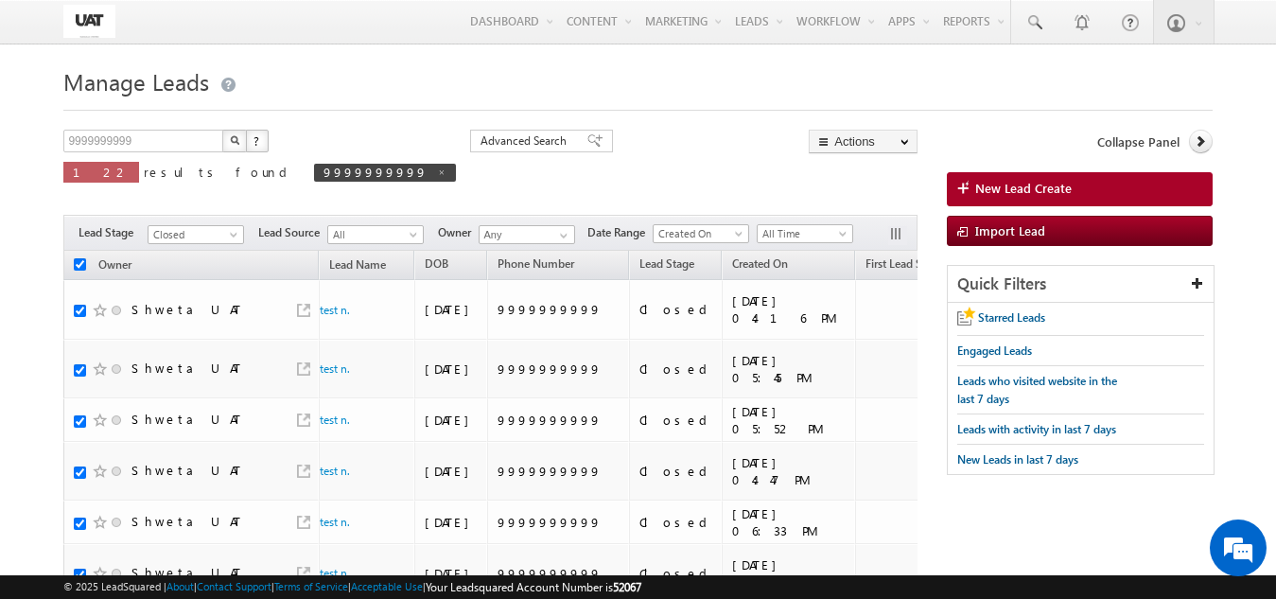
checkbox input "true"
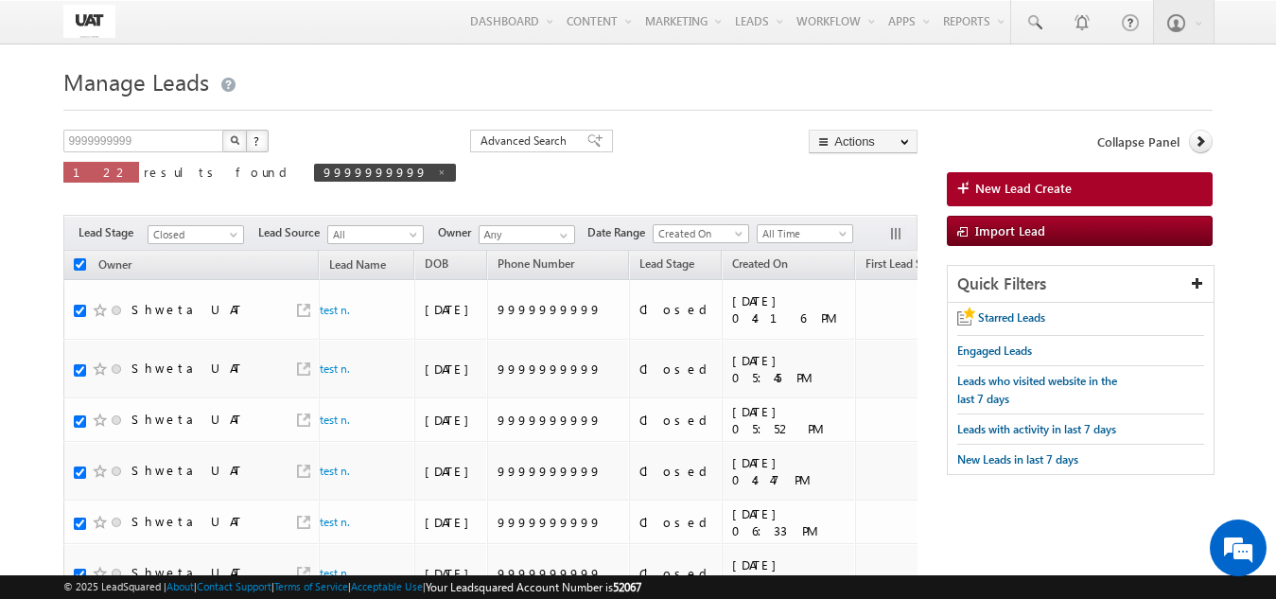
checkbox input "true"
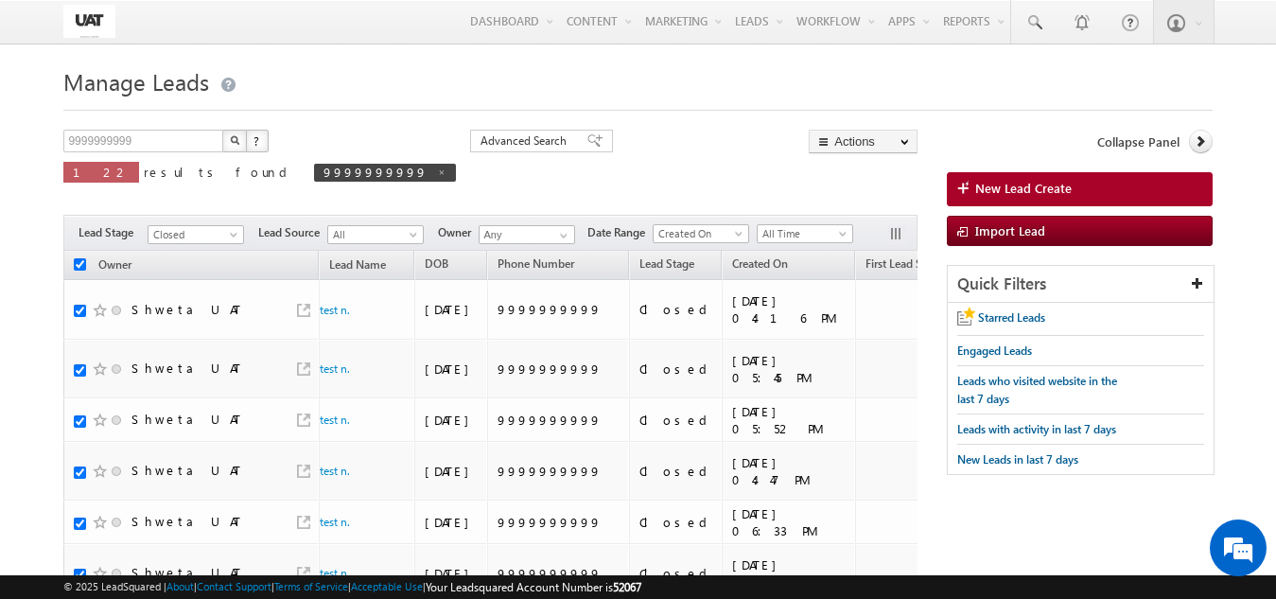
checkbox input "true"
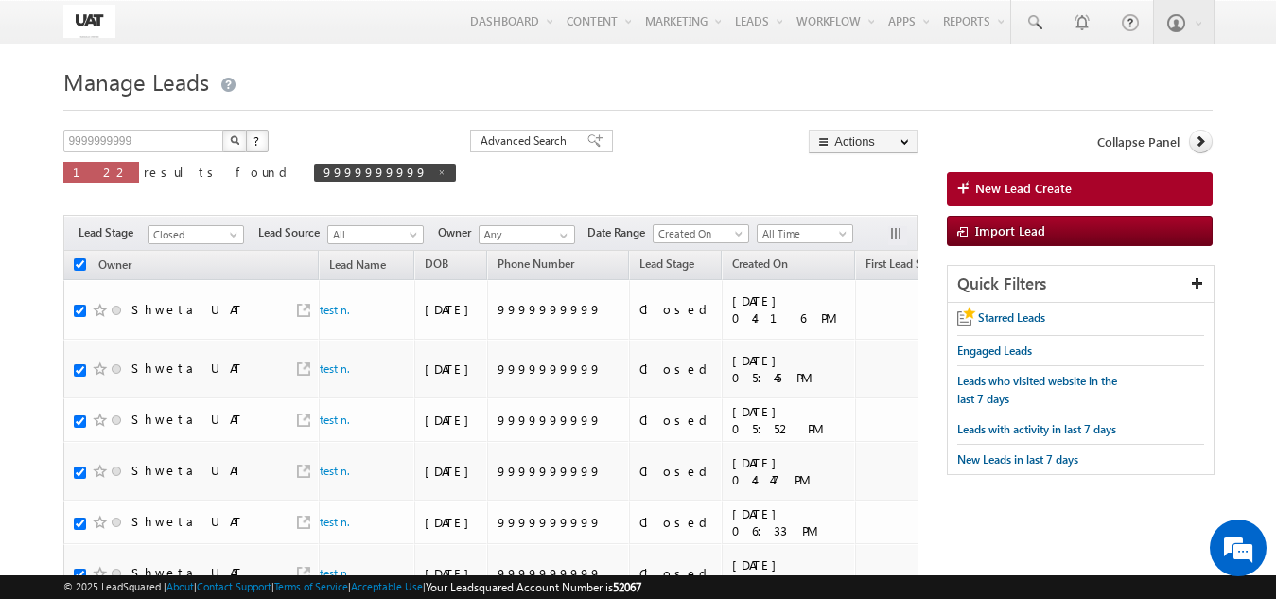
checkbox input "true"
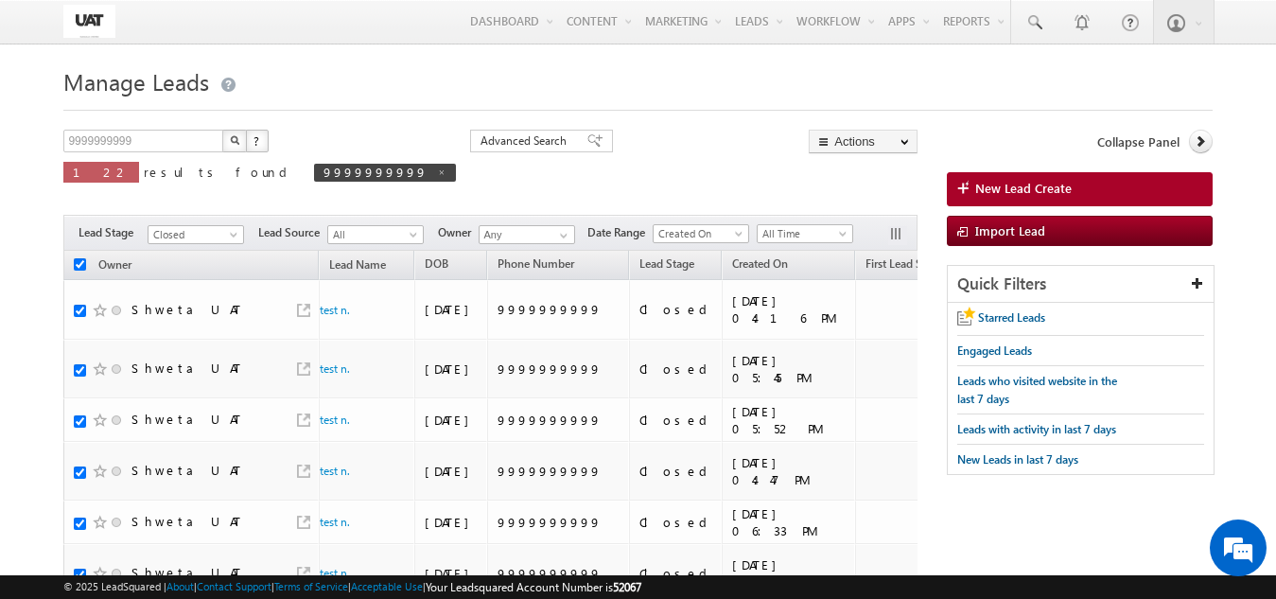
checkbox input "true"
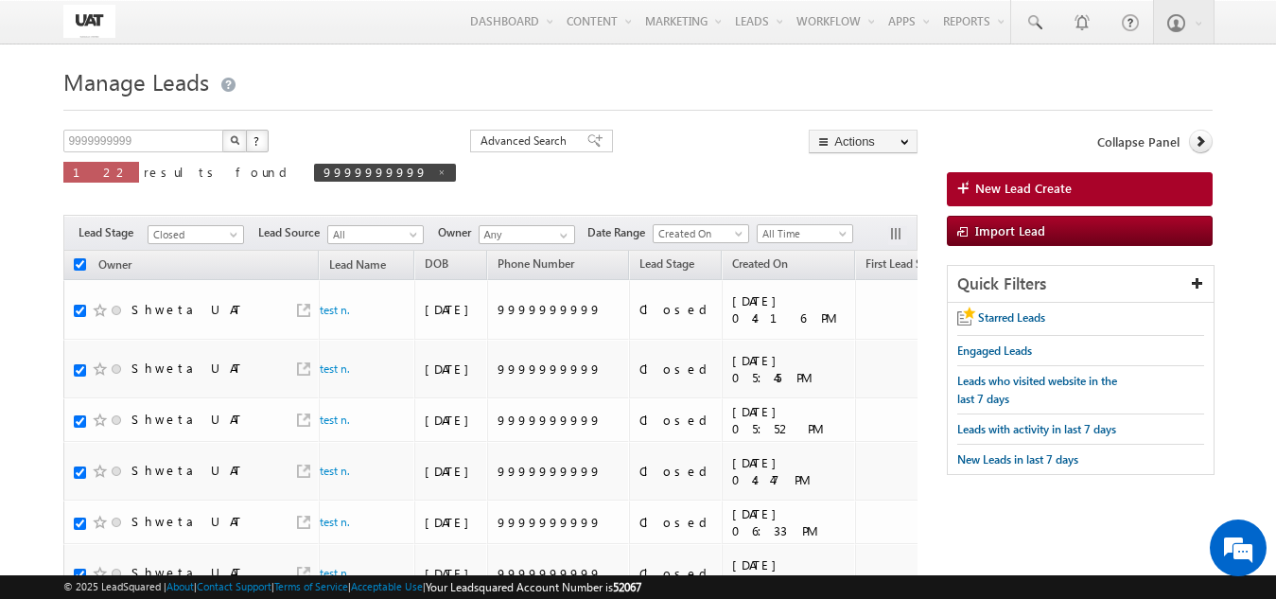
checkbox input "true"
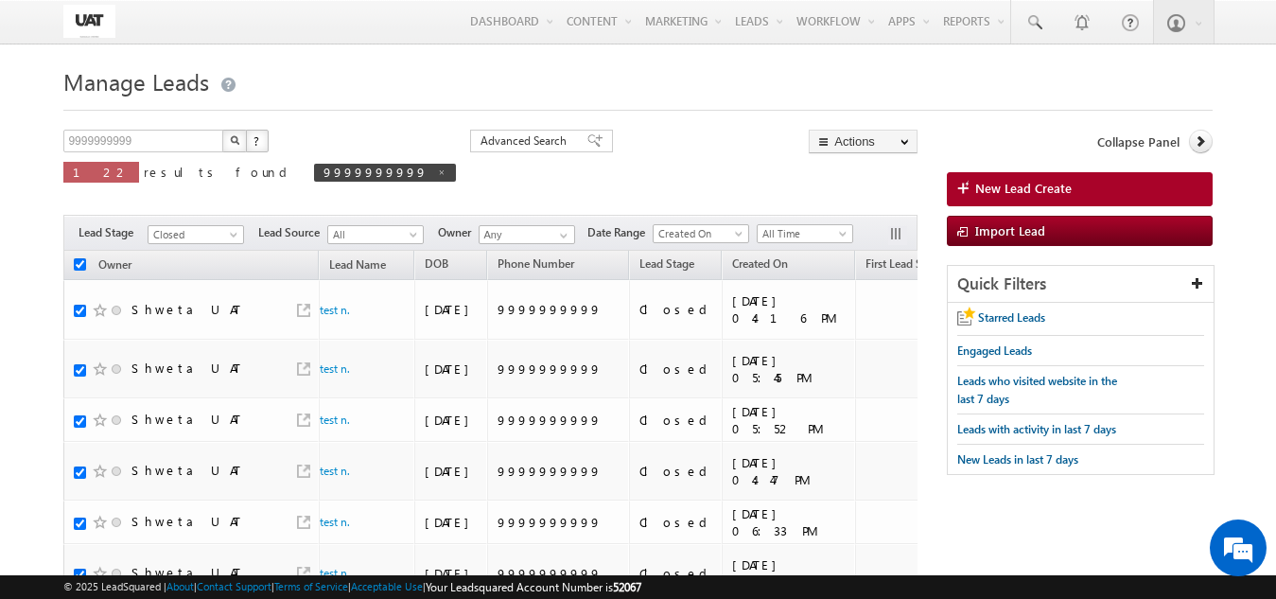
checkbox input "true"
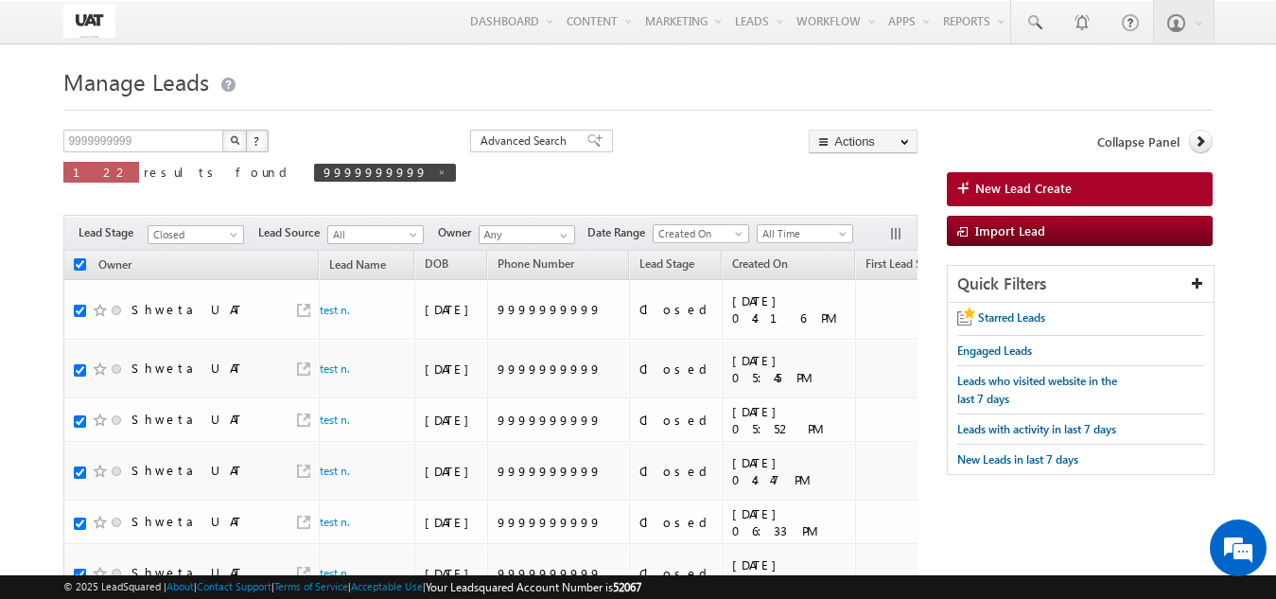
checkbox input "true"
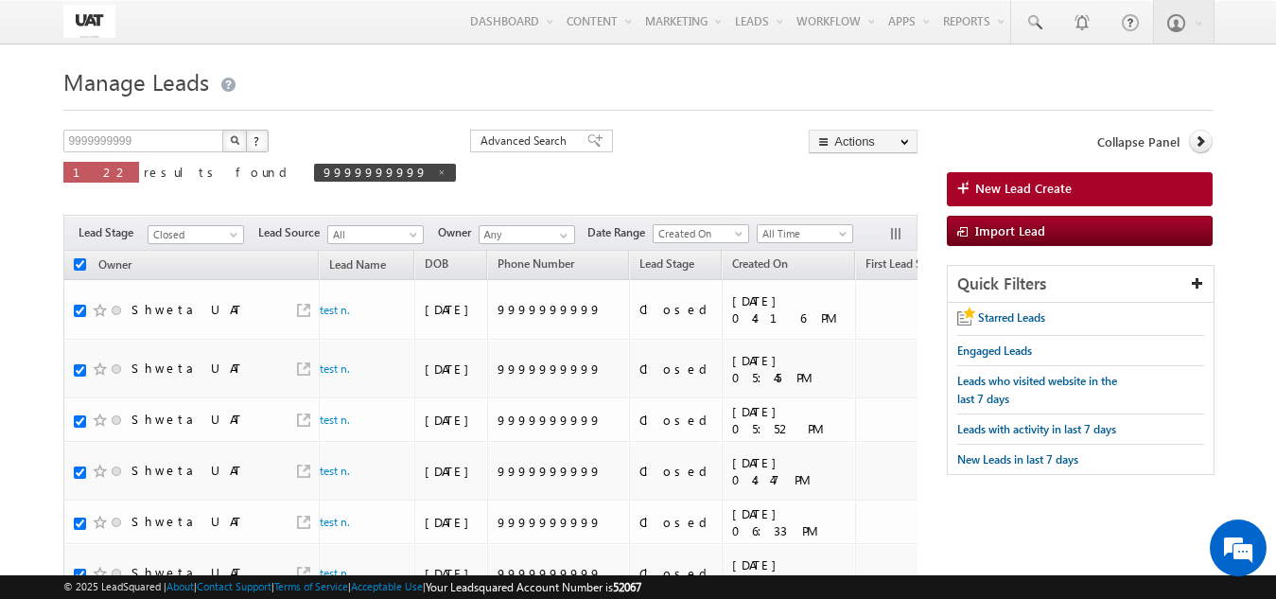
checkbox input "true"
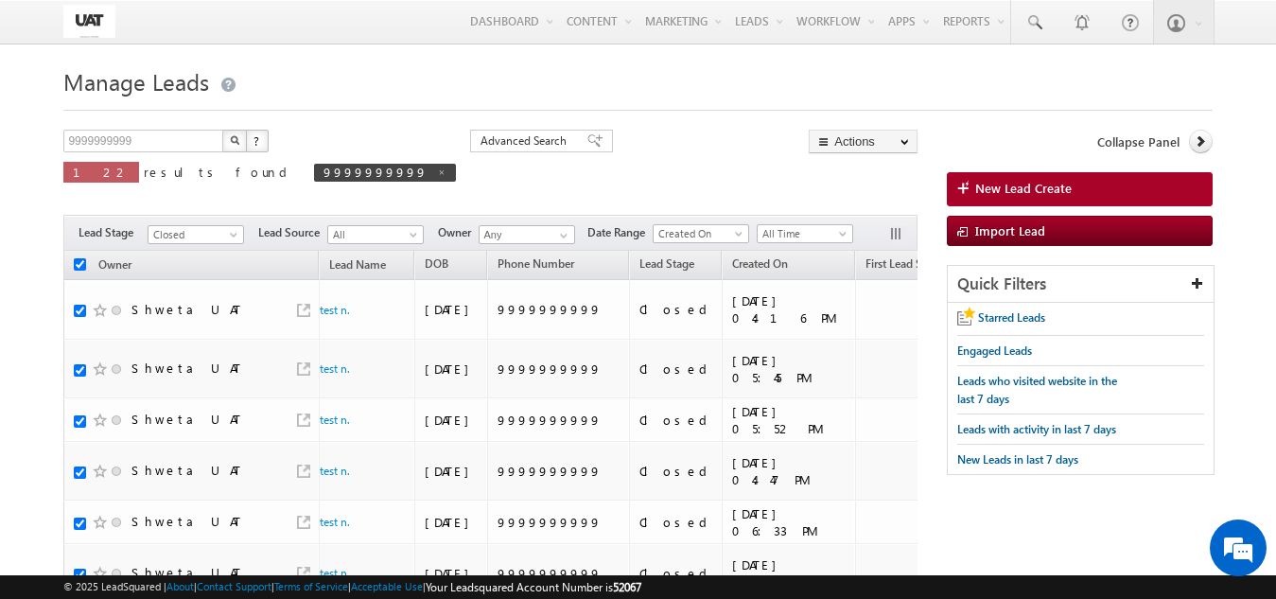
checkbox input "true"
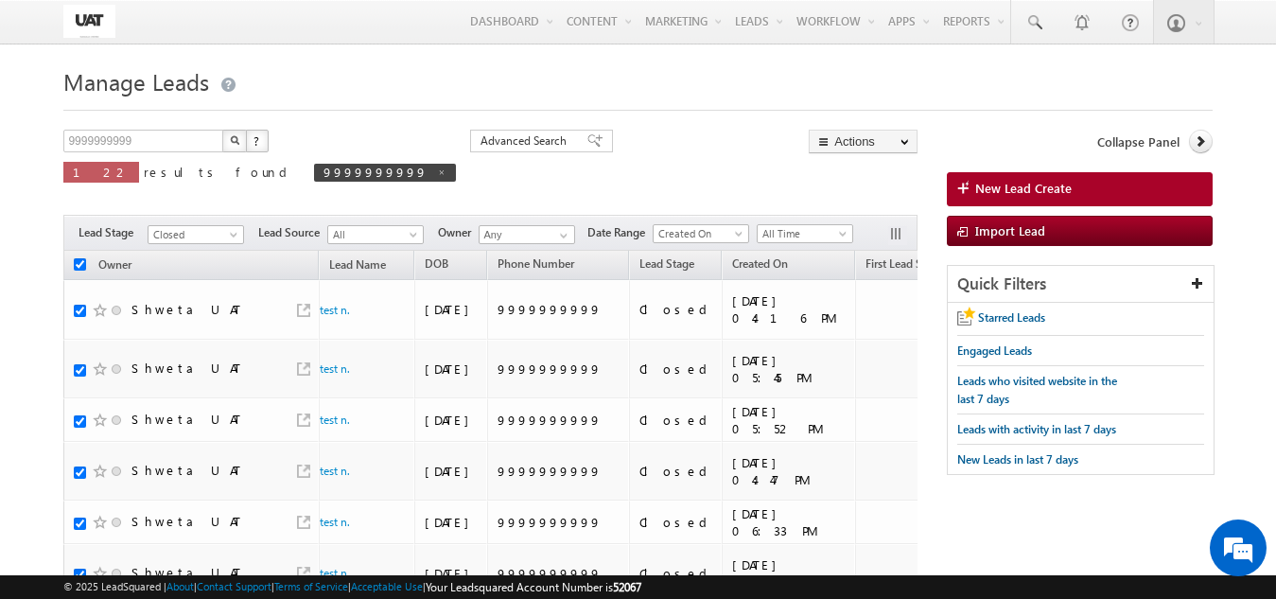
checkbox input "true"
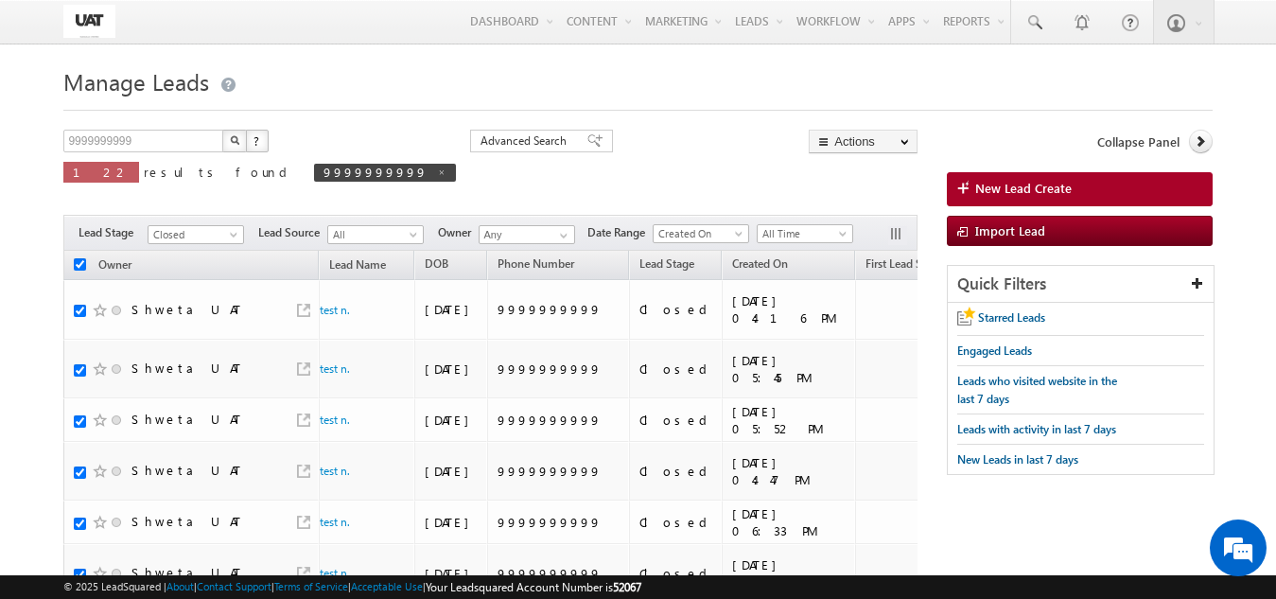
checkbox input "true"
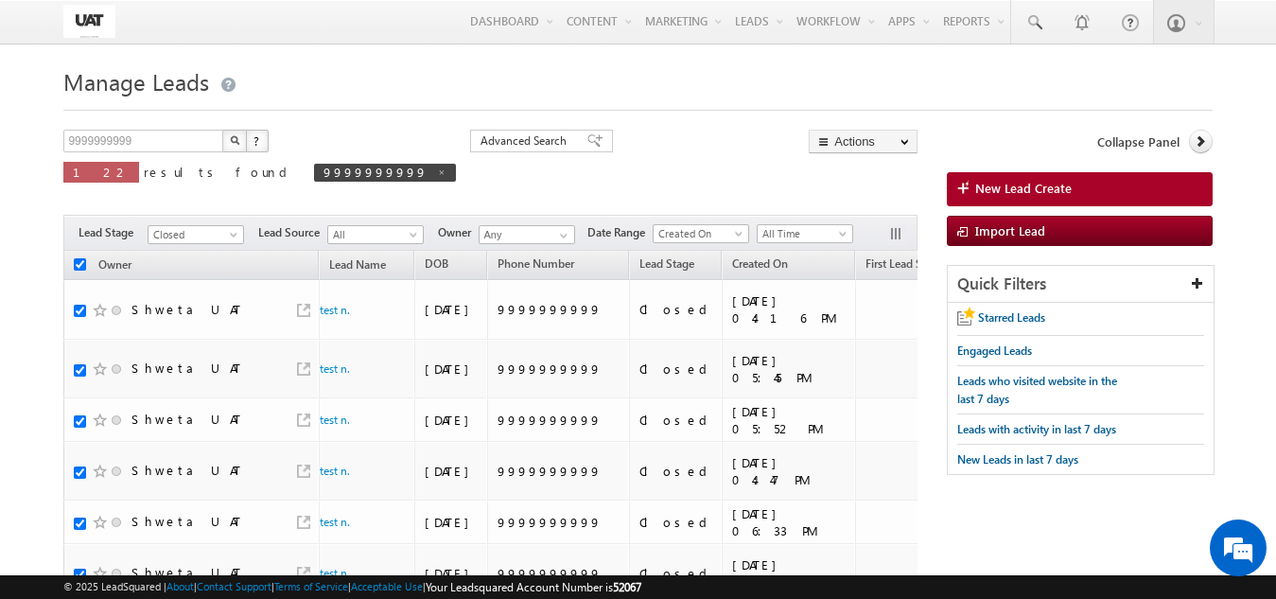
checkbox input "true"
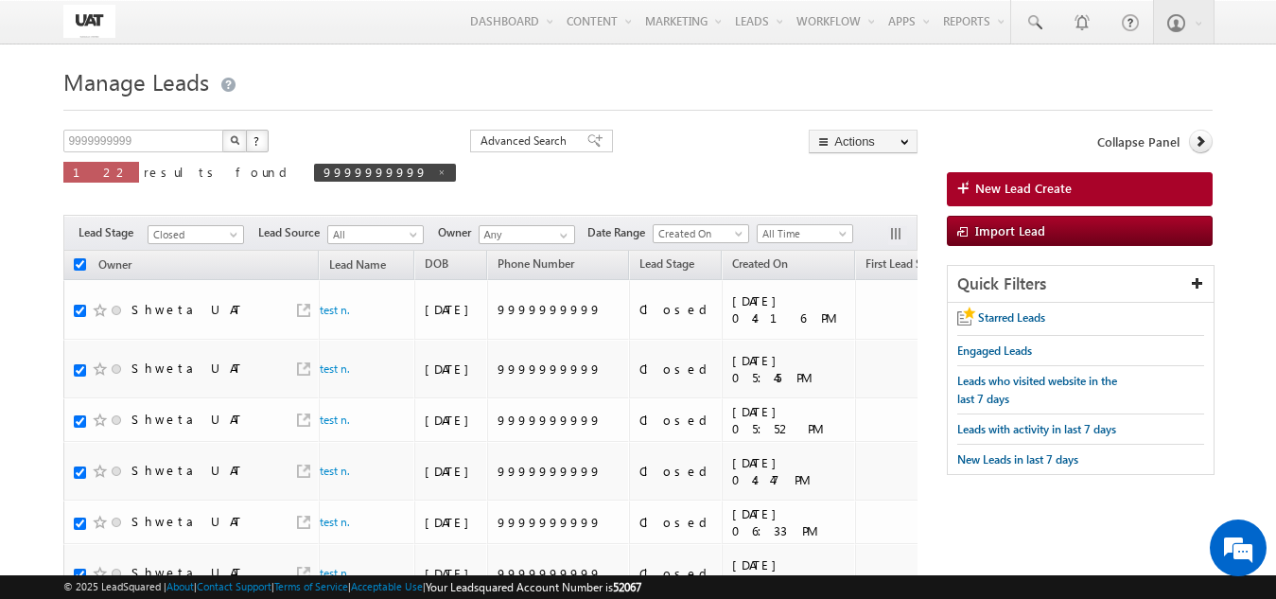
checkbox input "true"
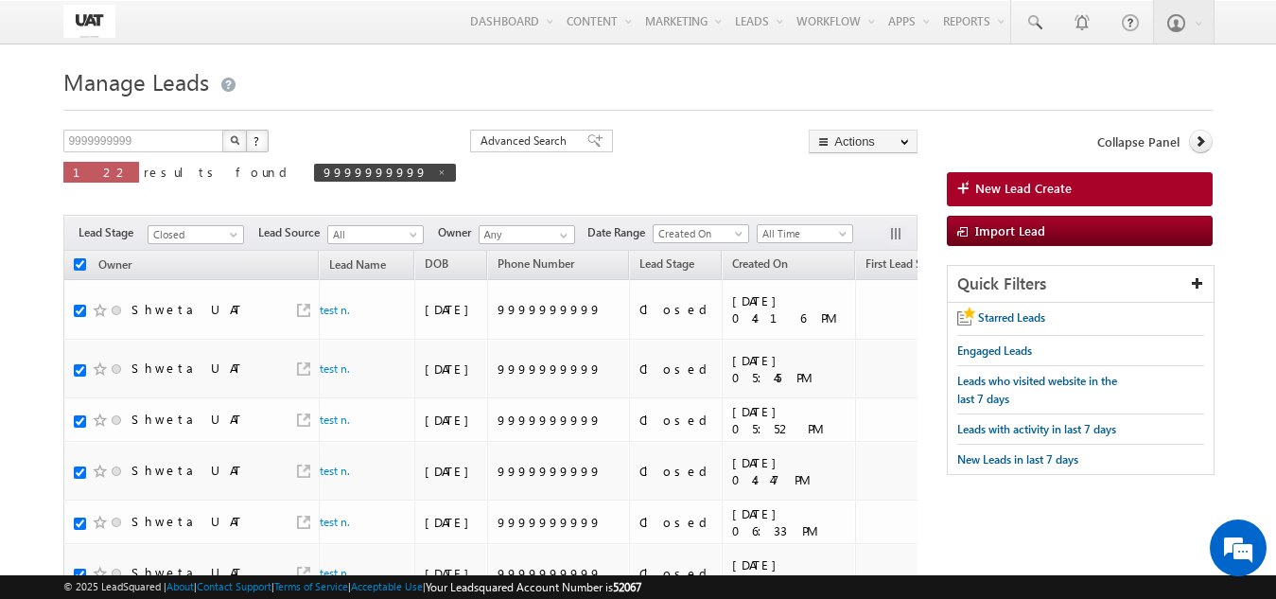
checkbox input "true"
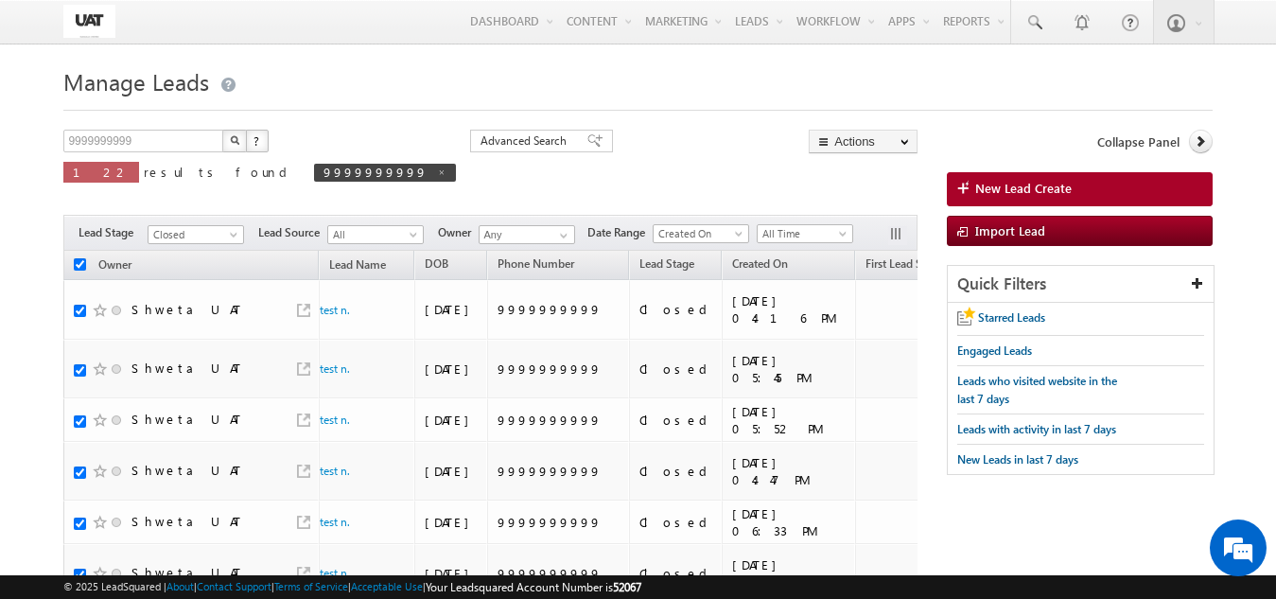
checkbox input "true"
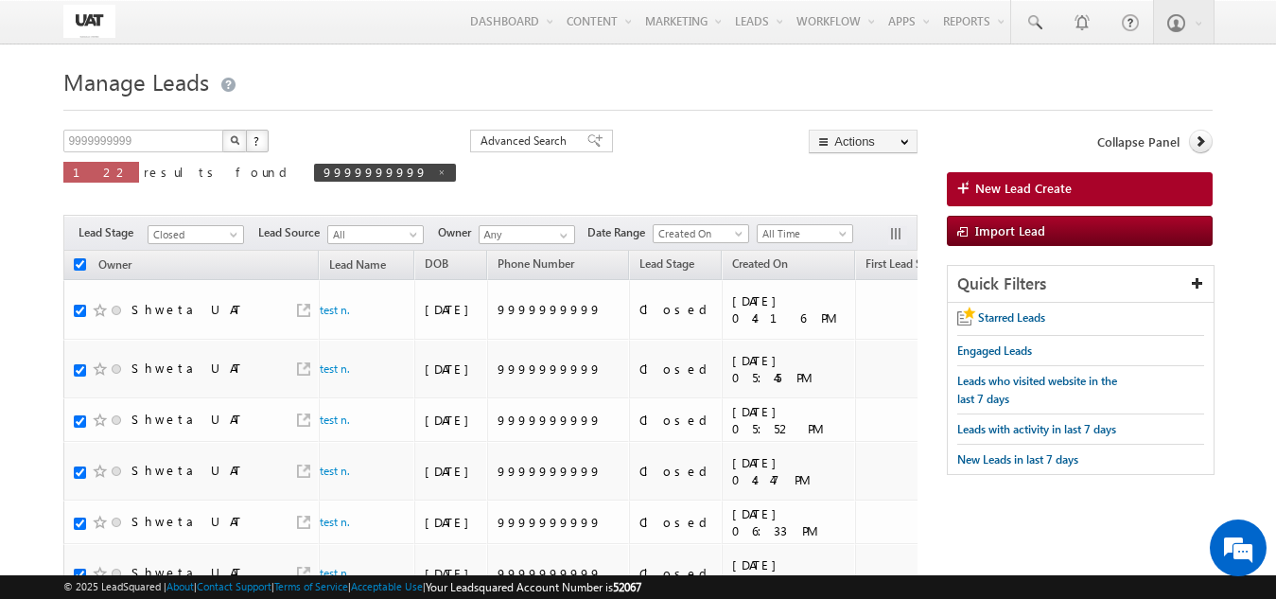
checkbox input "true"
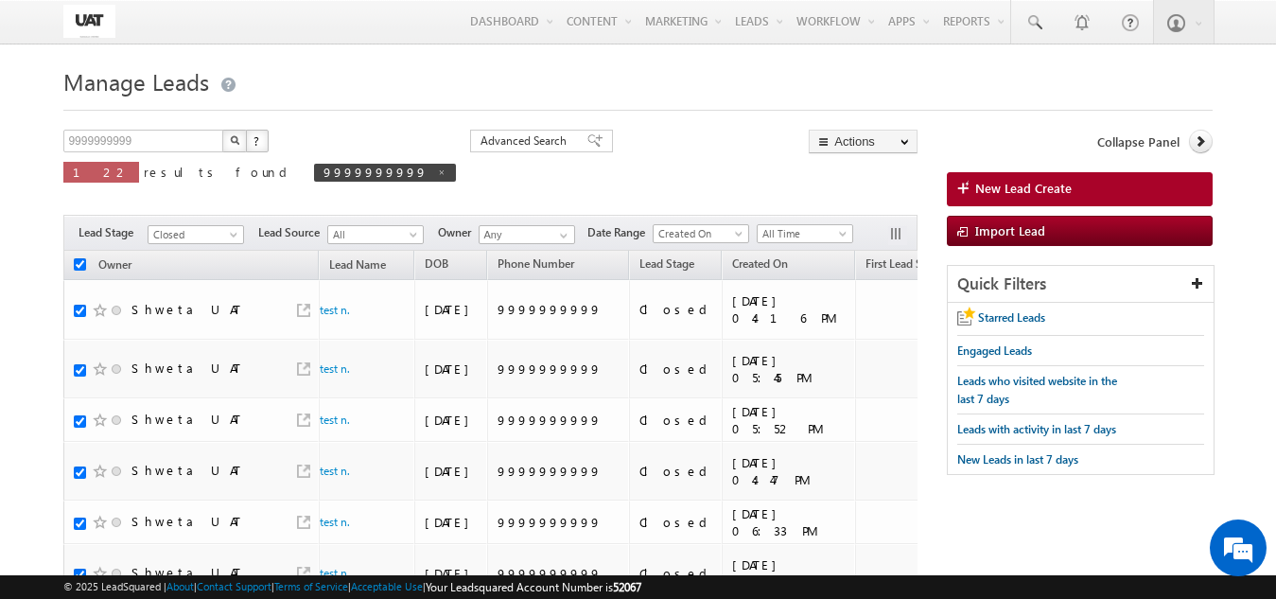
checkbox input "true"
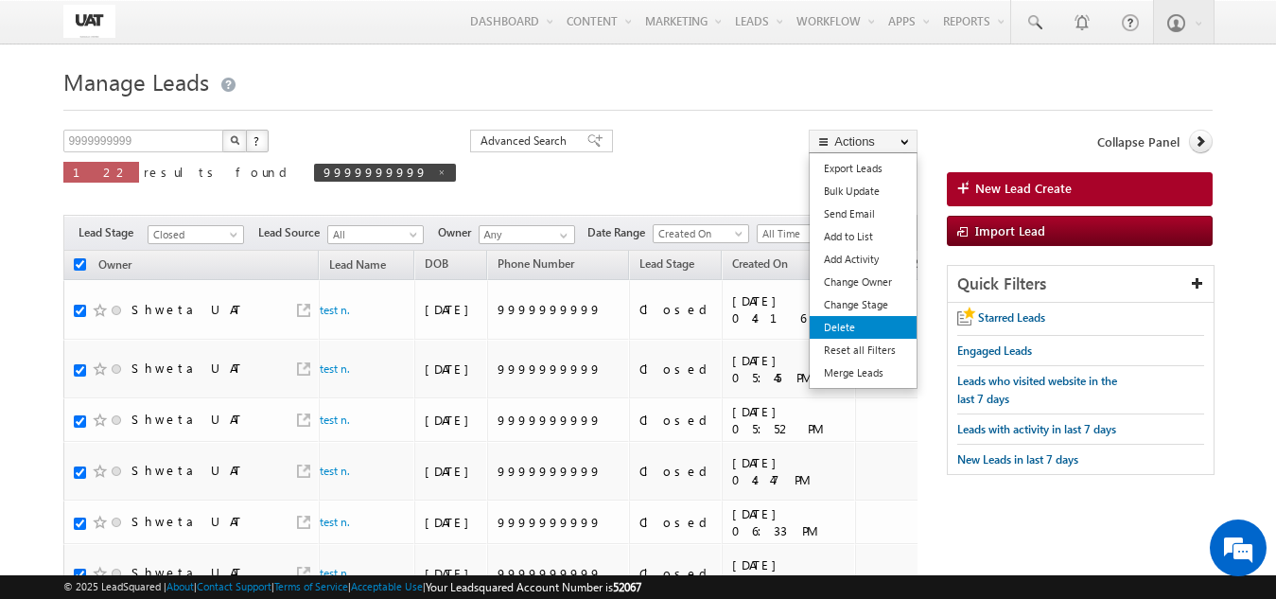
click at [850, 335] on link "Delete" at bounding box center [862, 327] width 107 height 23
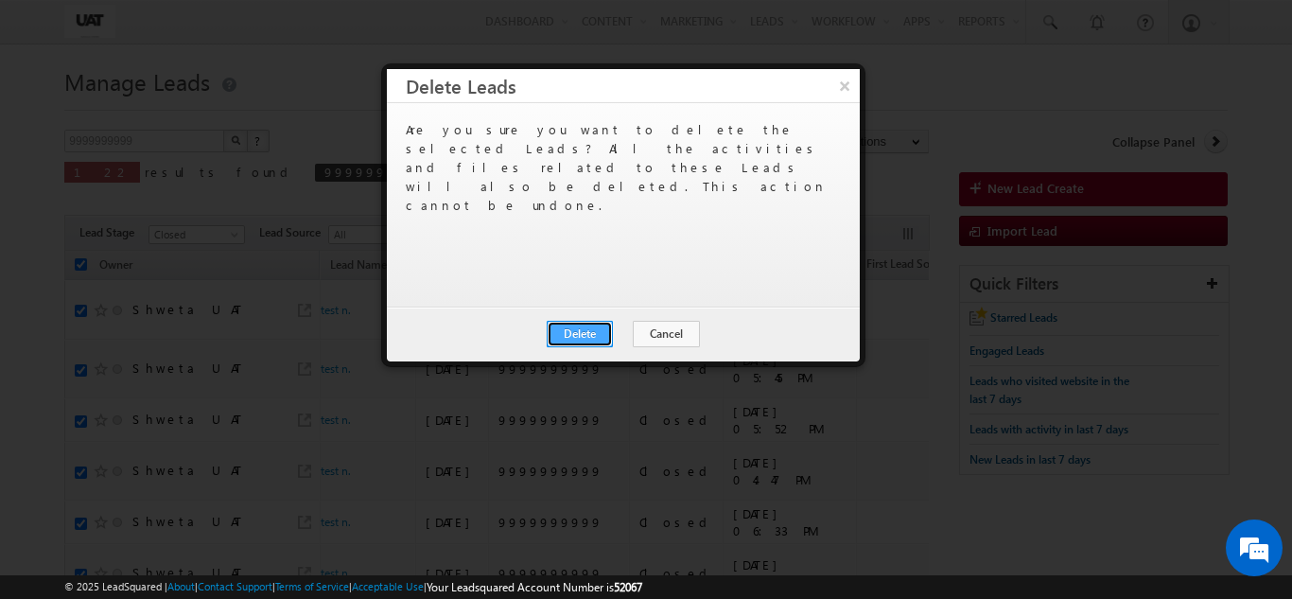
click at [581, 335] on button "Delete" at bounding box center [580, 334] width 66 height 26
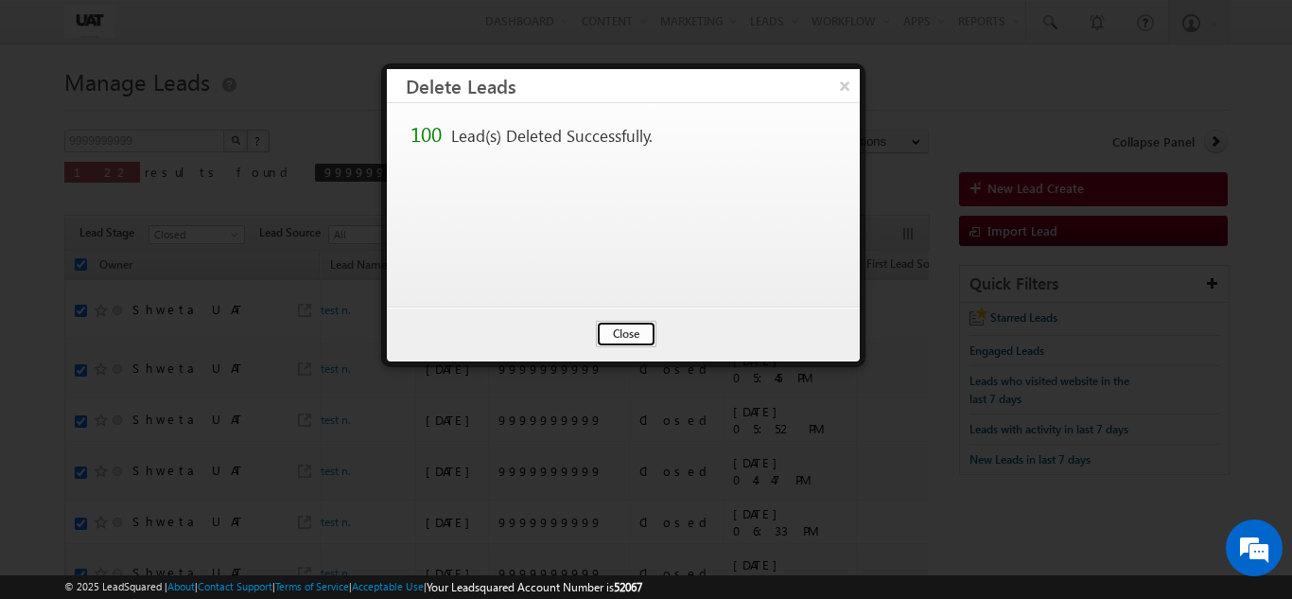
click at [635, 332] on button "Close" at bounding box center [626, 334] width 61 height 26
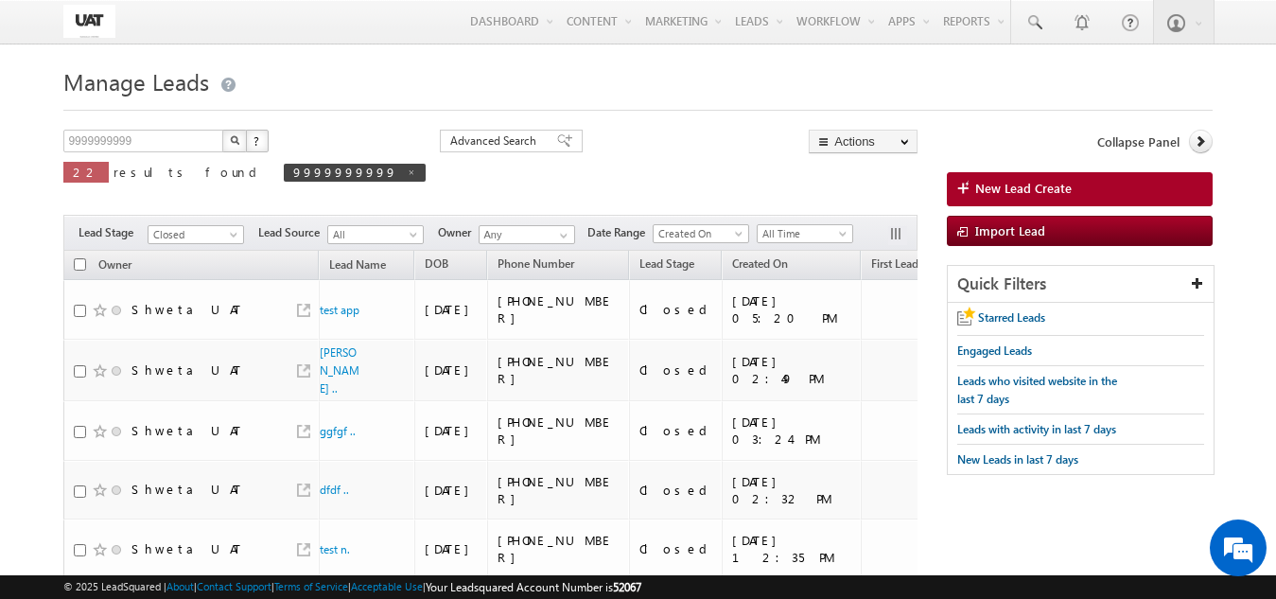
click at [235, 148] on button "button" at bounding box center [234, 141] width 25 height 23
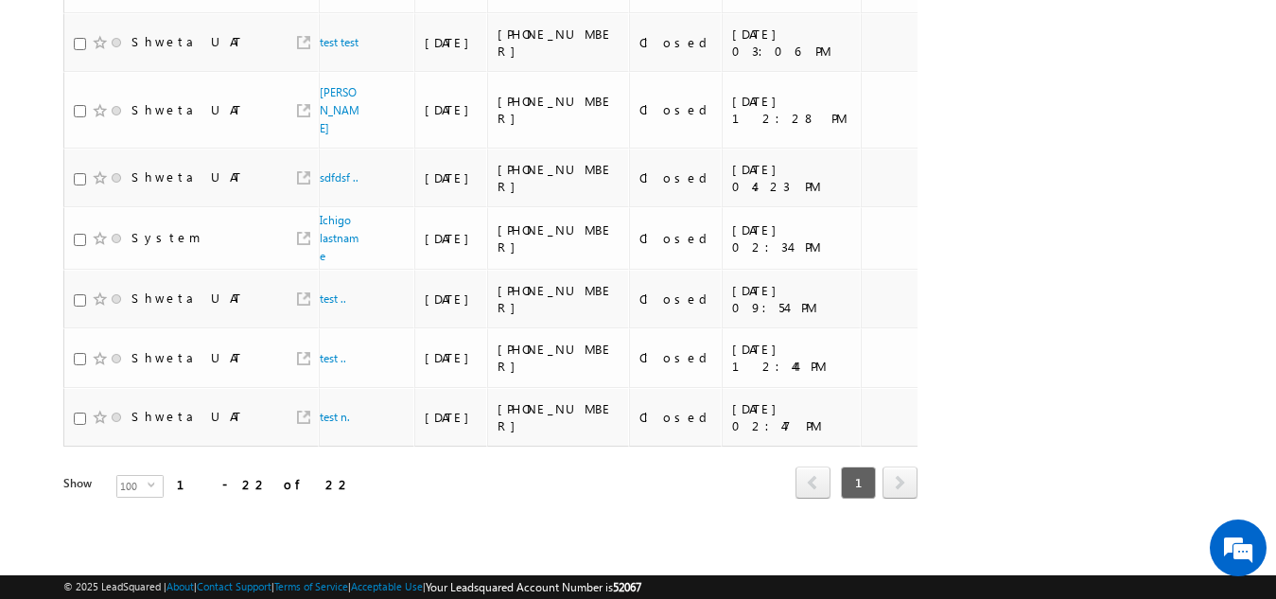
scroll to position [0, 0]
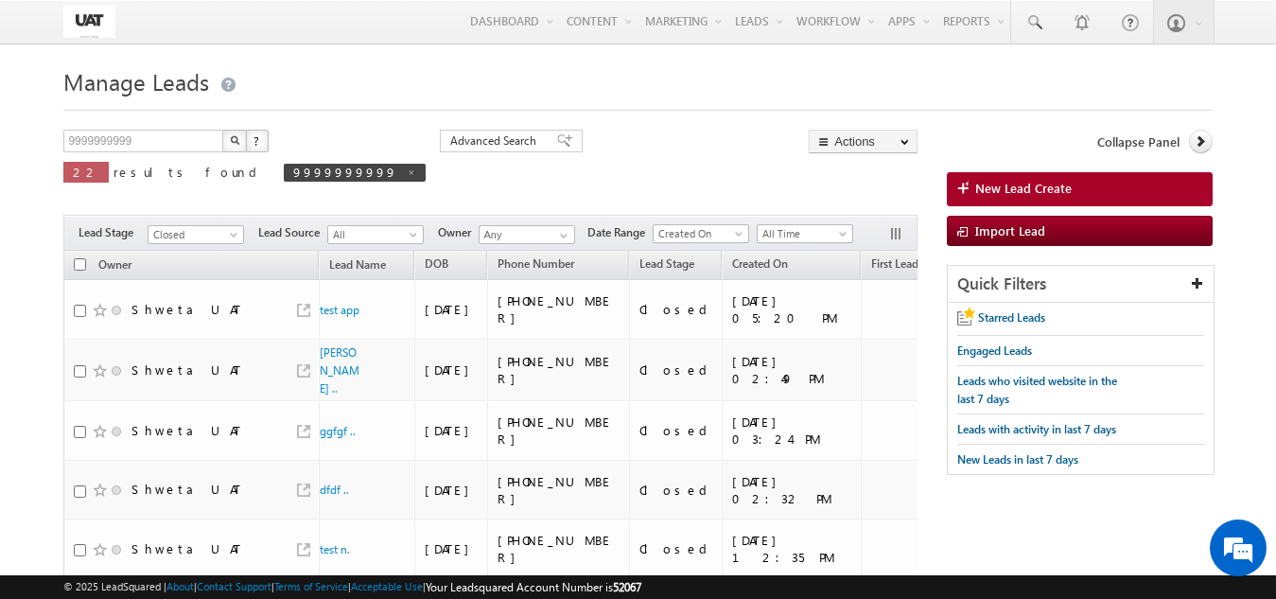
click at [231, 137] on img "button" at bounding box center [234, 139] width 9 height 9
click at [243, 148] on button "button" at bounding box center [234, 141] width 25 height 23
click at [78, 269] on input "checkbox" at bounding box center [80, 264] width 12 height 12
checkbox input "true"
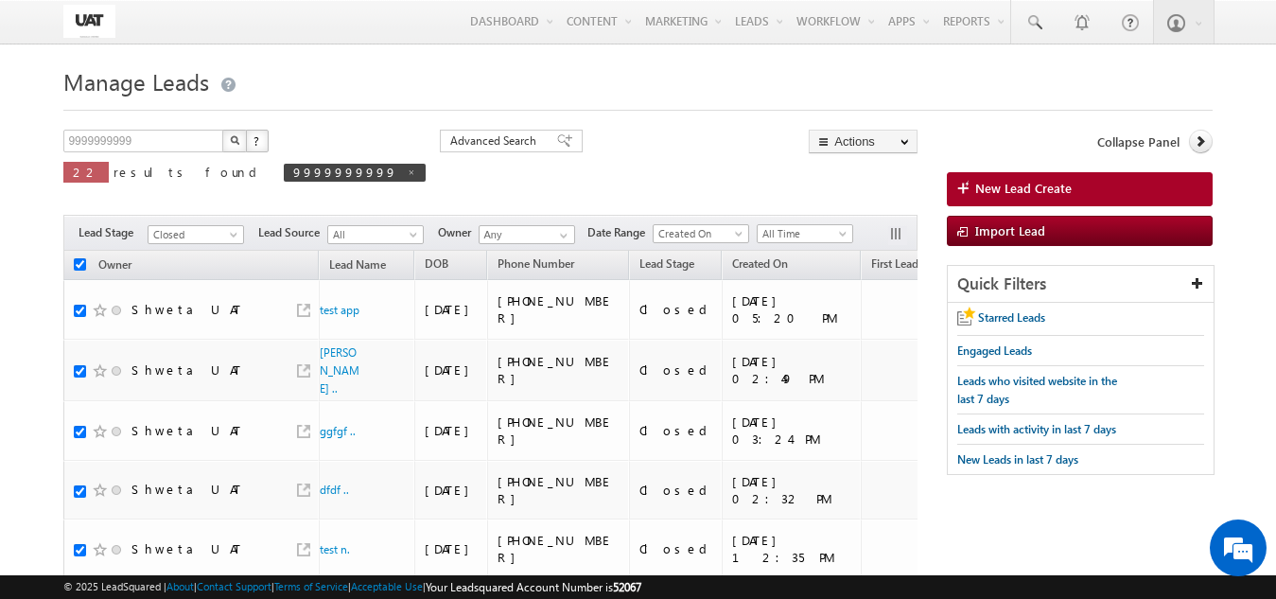
checkbox input "true"
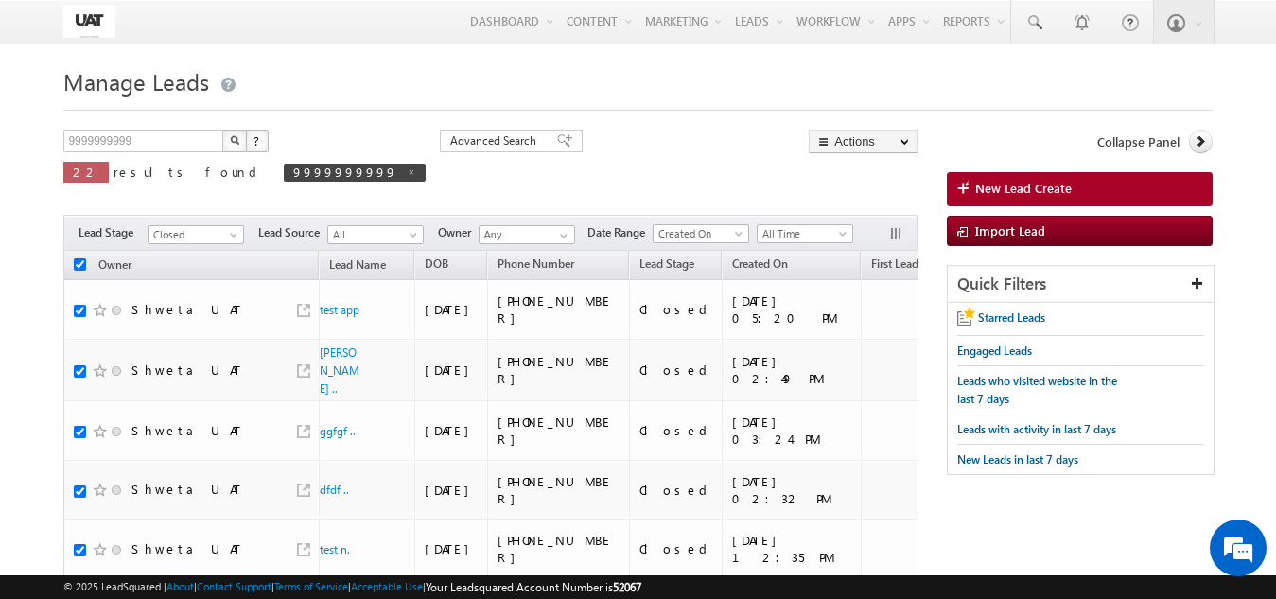
checkbox input "true"
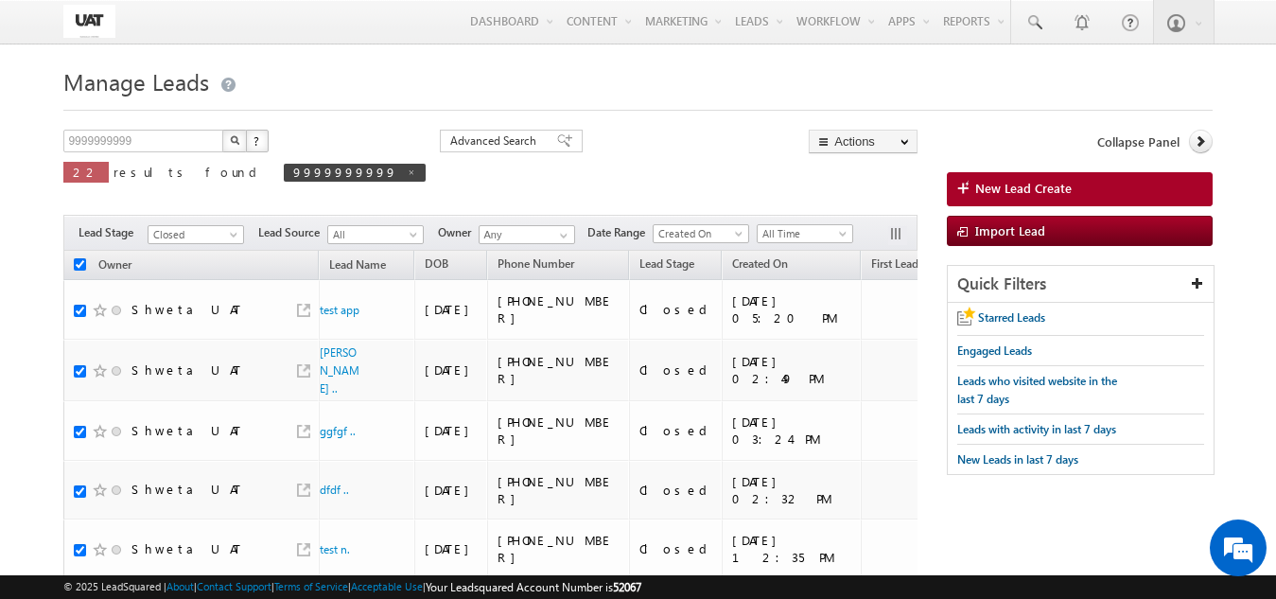
checkbox input "true"
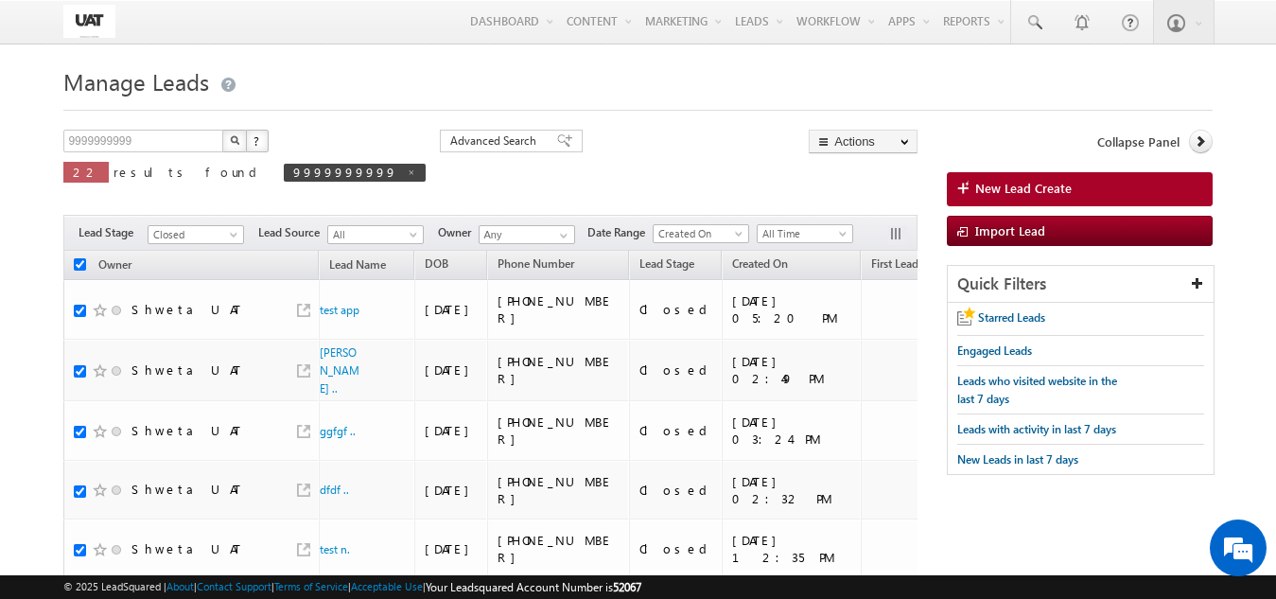
checkbox input "true"
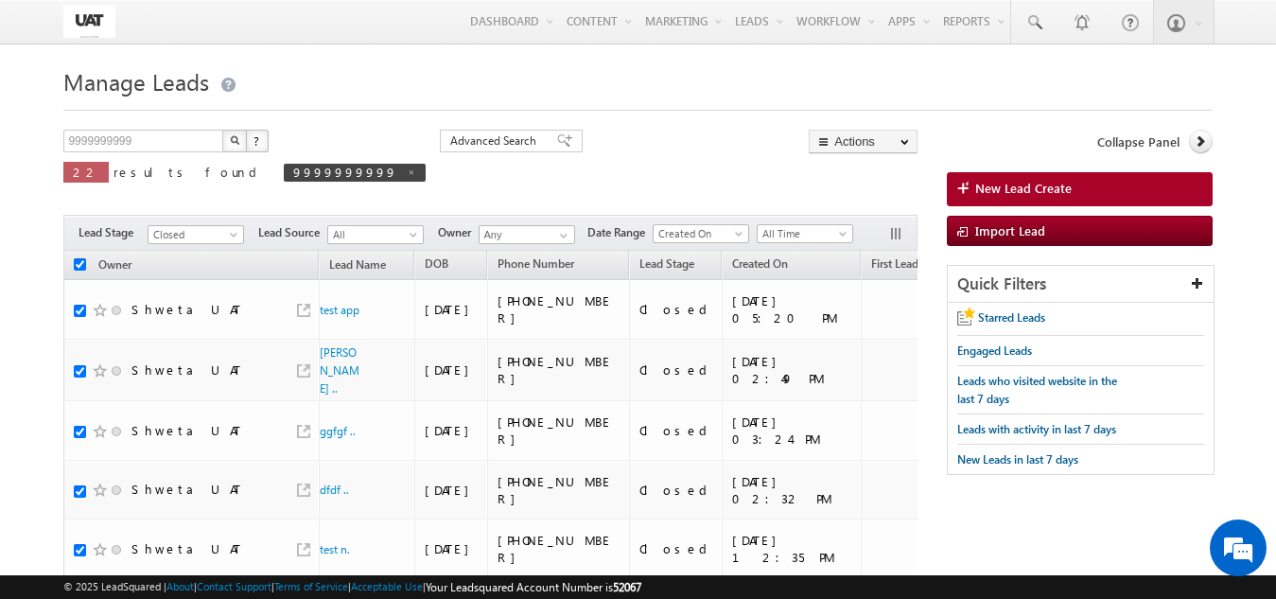
checkbox input "true"
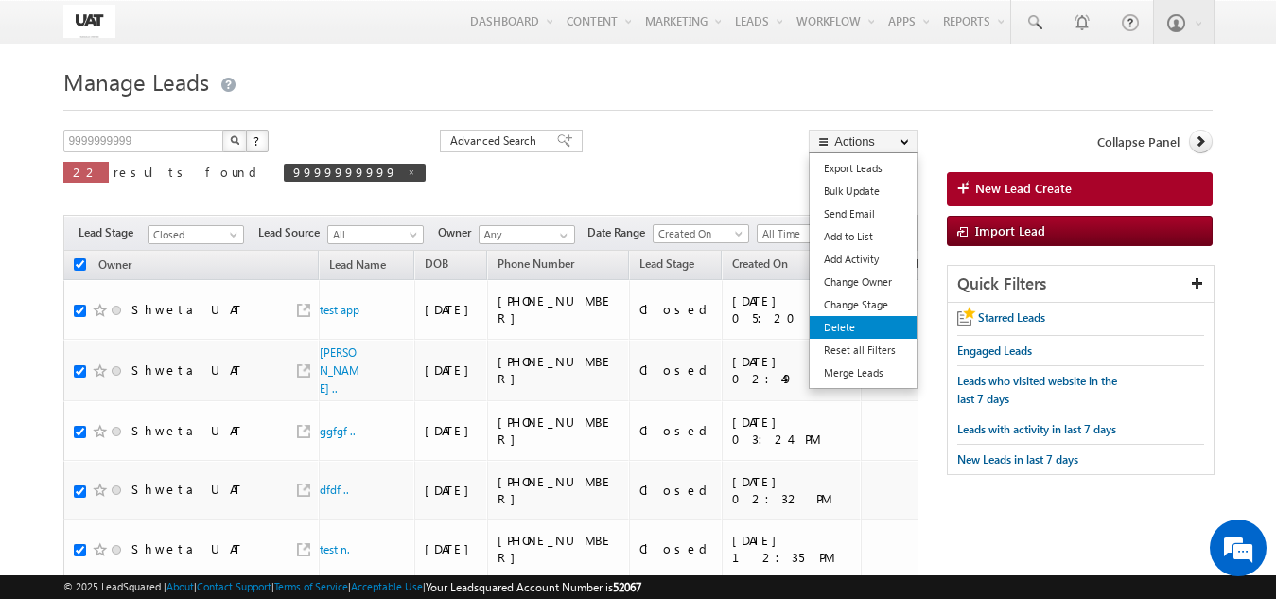
click at [833, 319] on link "Delete" at bounding box center [862, 327] width 107 height 23
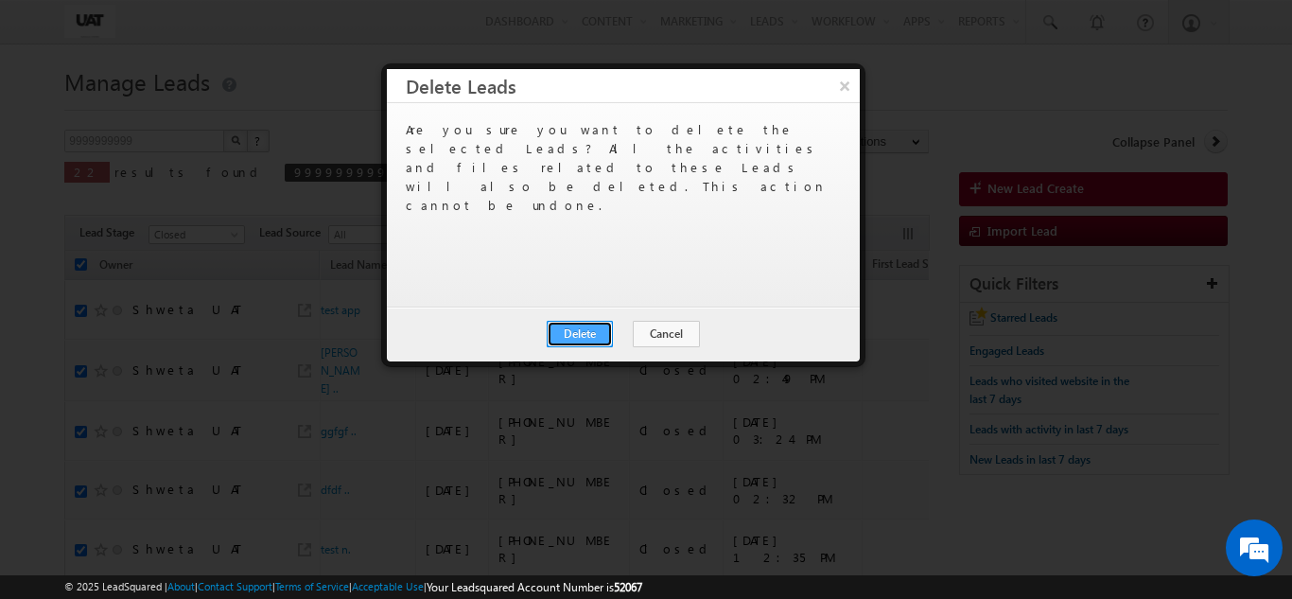
click at [584, 334] on button "Delete" at bounding box center [580, 334] width 66 height 26
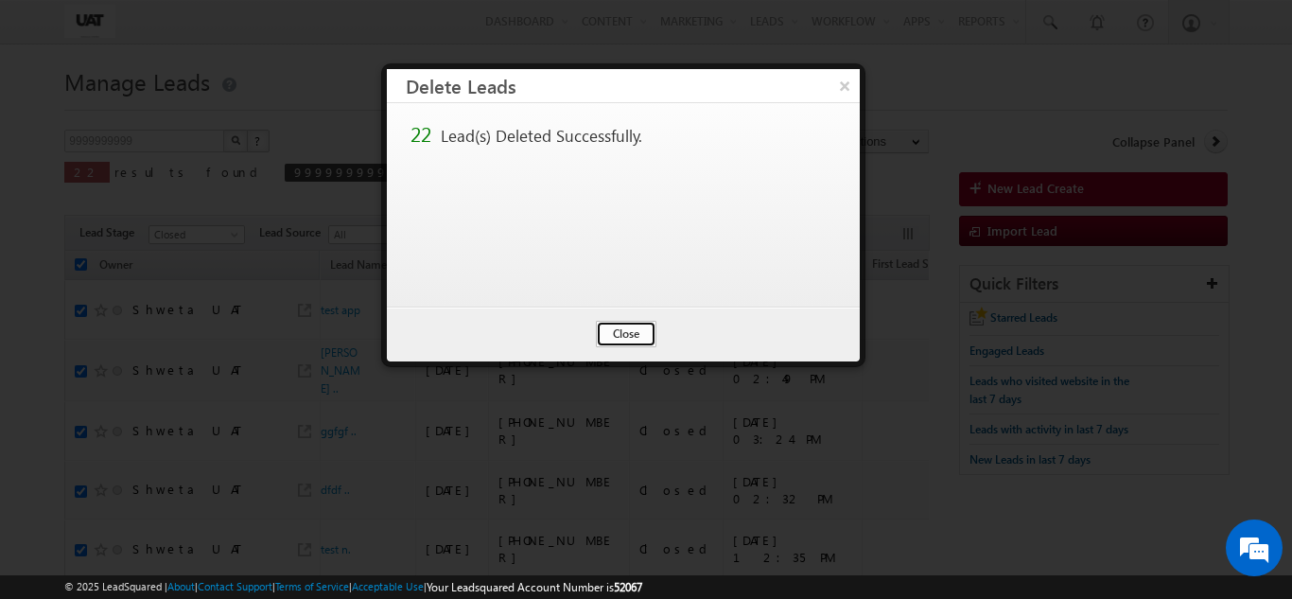
click at [612, 335] on button "Close" at bounding box center [626, 334] width 61 height 26
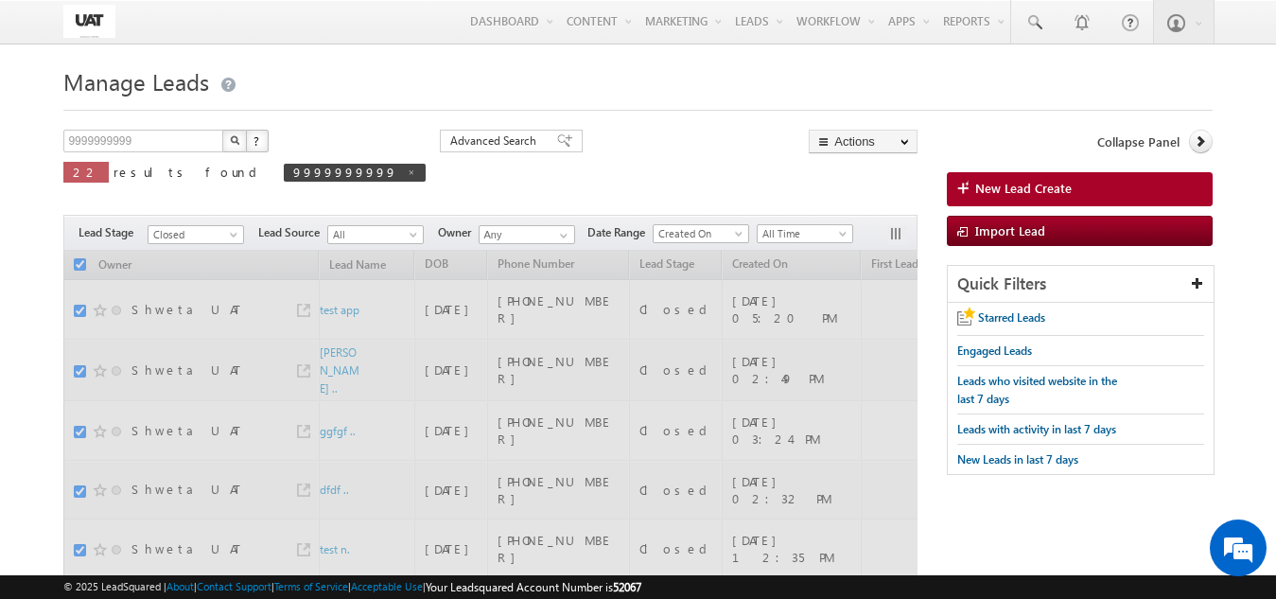
checkbox input "false"
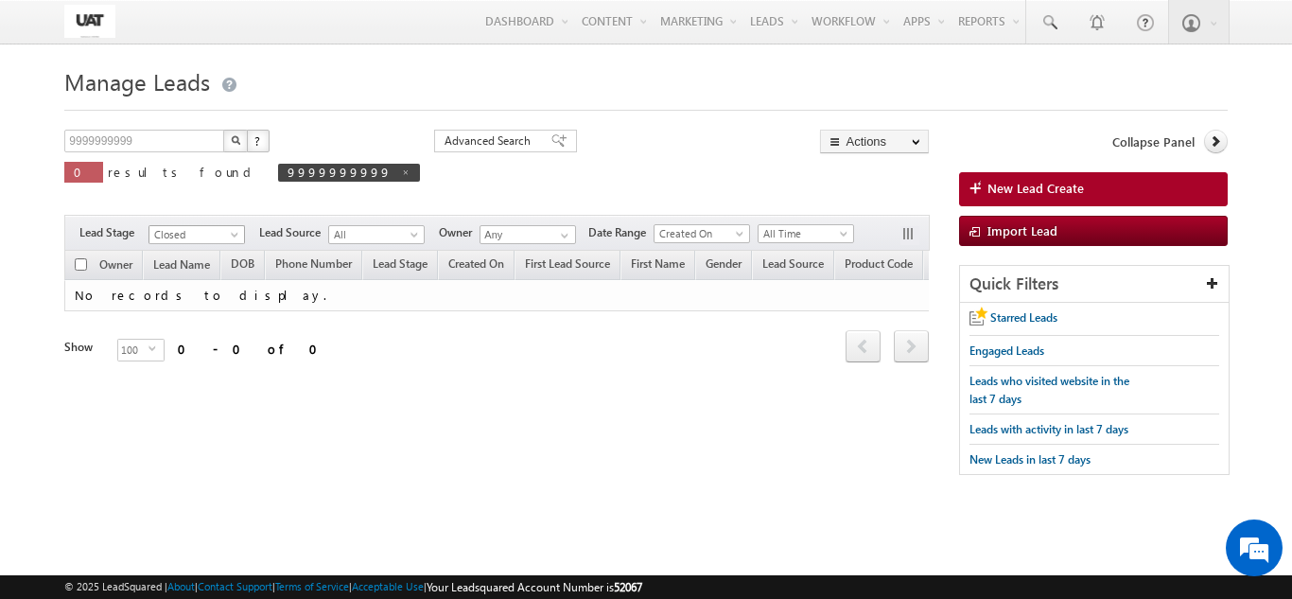
click at [227, 227] on span "Closed" at bounding box center [194, 234] width 90 height 17
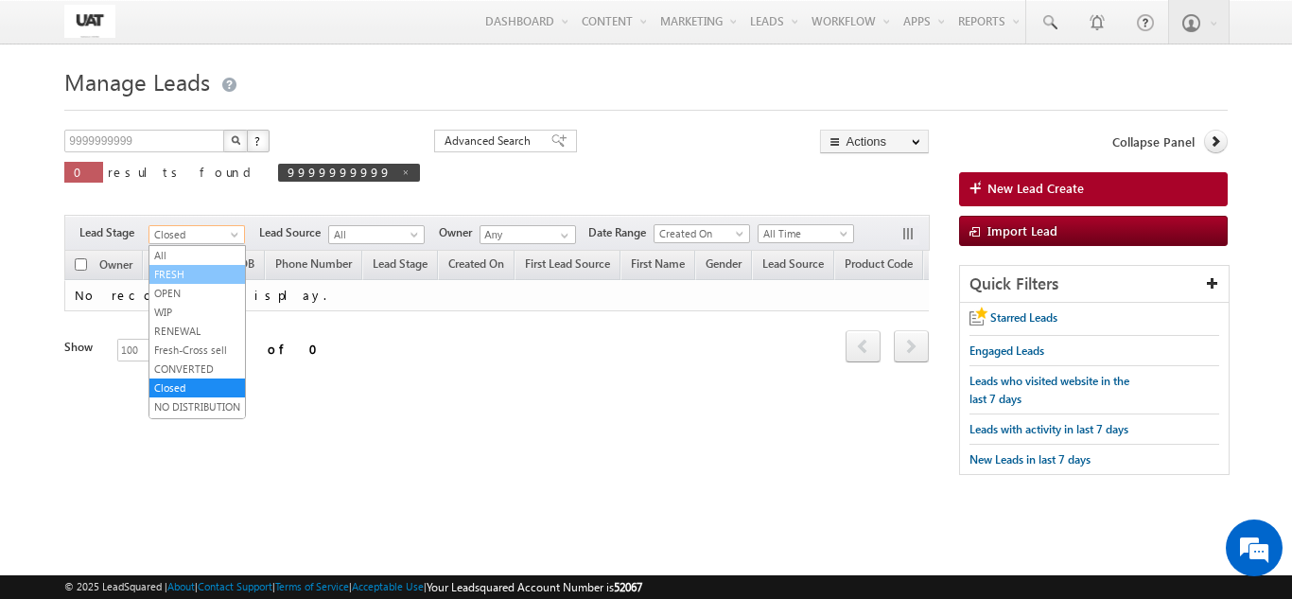
click at [192, 276] on link "FRESH" at bounding box center [196, 274] width 95 height 17
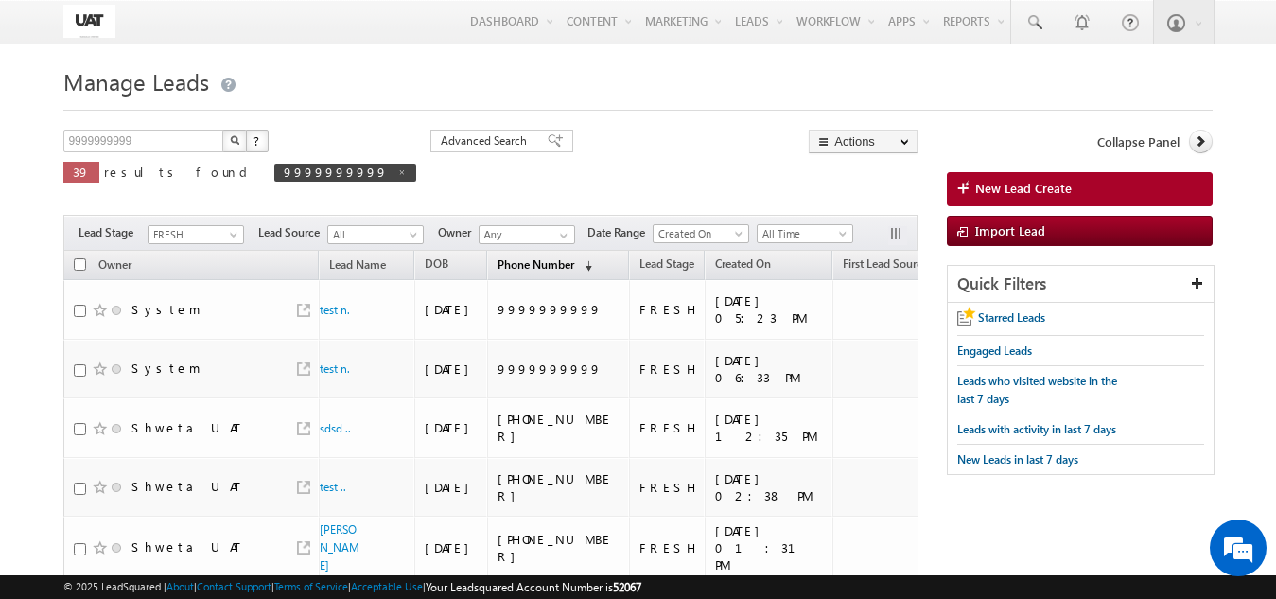
click at [579, 272] on span "(sorted descending)" at bounding box center [584, 265] width 15 height 15
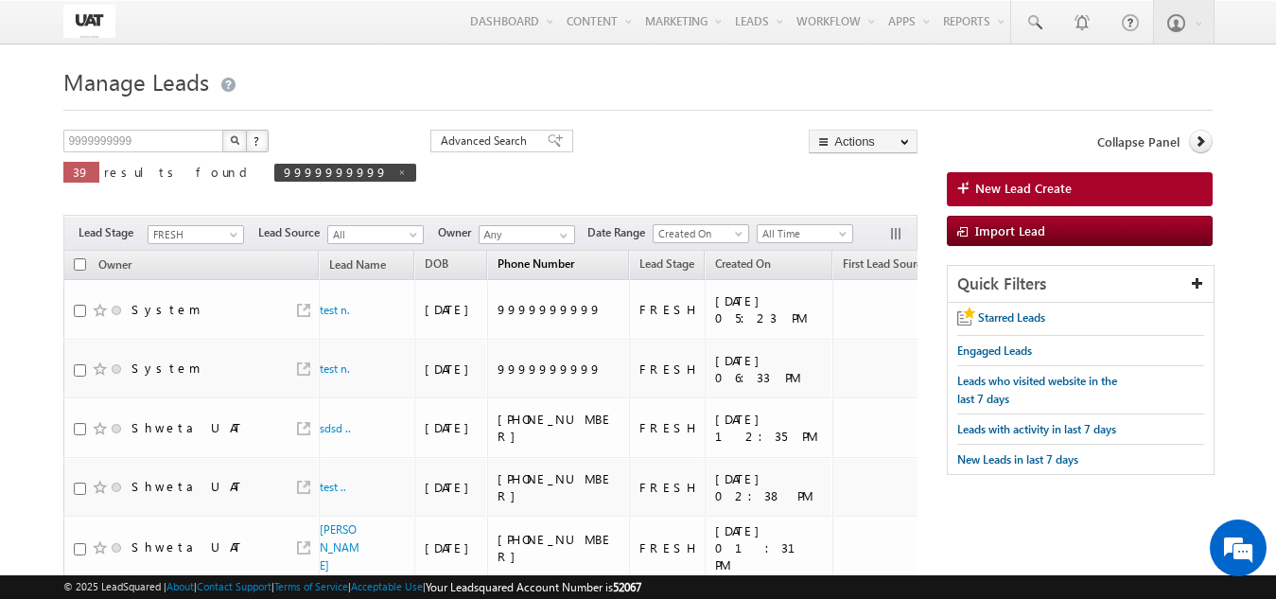
click at [579, 272] on th "Phone Number (sorted descending)" at bounding box center [558, 265] width 142 height 29
click at [579, 271] on th "Phone Number (sorted descending)" at bounding box center [558, 265] width 142 height 29
click at [578, 269] on th "Phone Number (sorted descending)" at bounding box center [558, 265] width 142 height 29
click at [571, 267] on link "Phone Number (sorted descending)" at bounding box center [535, 265] width 95 height 25
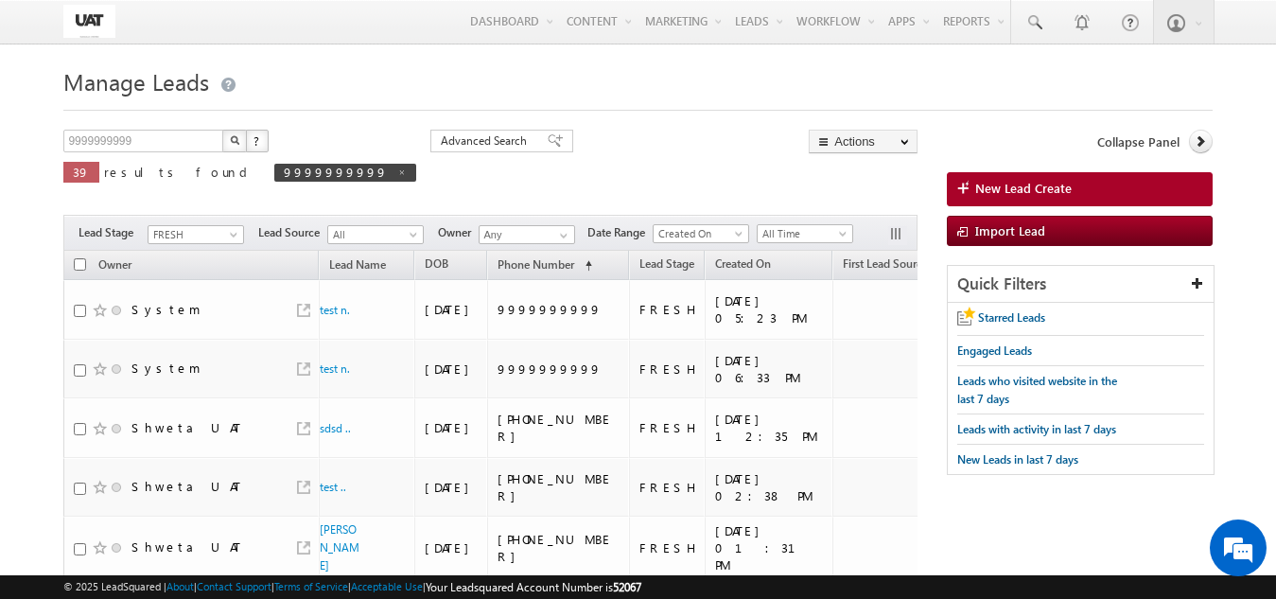
click at [236, 150] on button "button" at bounding box center [234, 141] width 25 height 23
